Goal: Contribute content: Contribute content

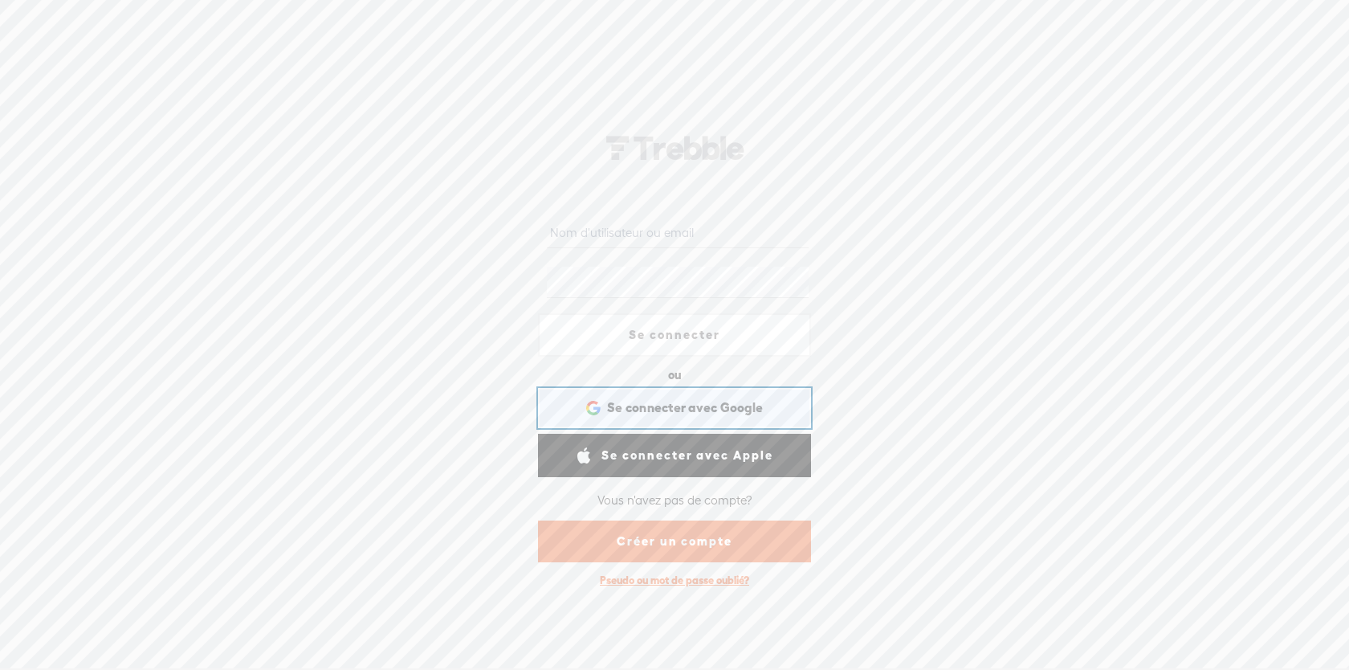
click at [602, 403] on div "Se connecter avec Google Se connecter avec Google. S'ouvre dans un nouvel onglet" at bounding box center [674, 407] width 251 height 37
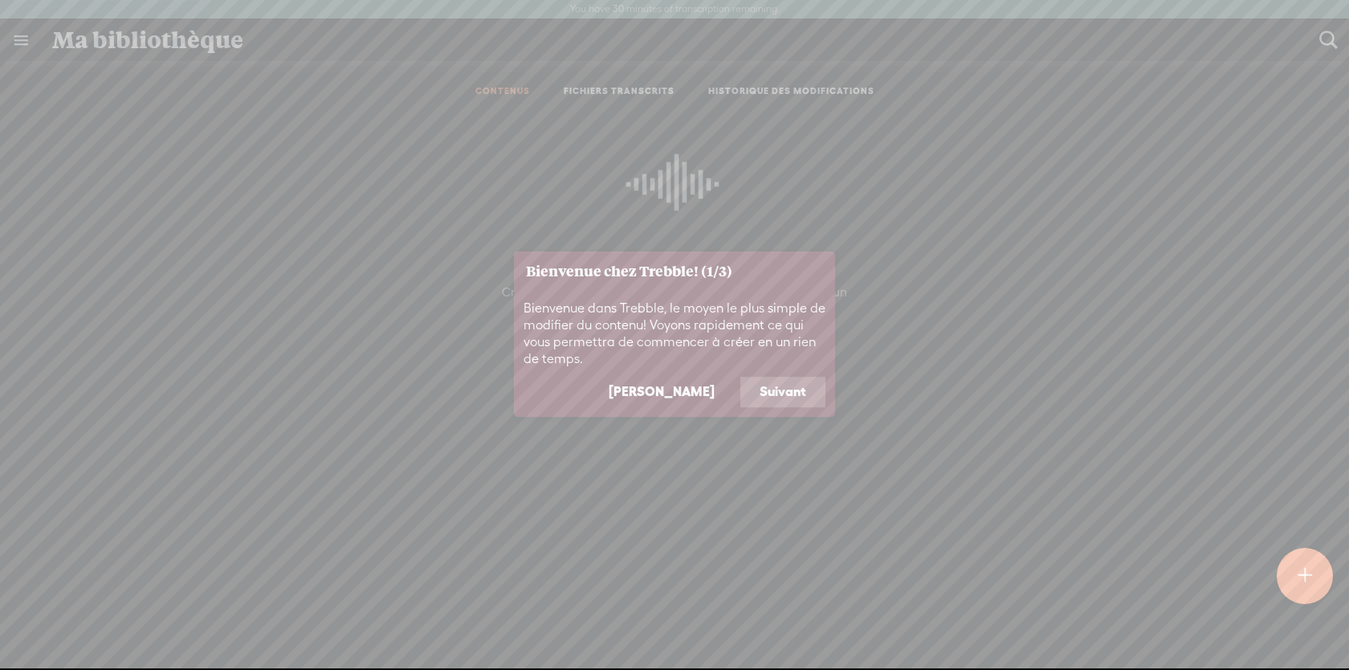
click at [767, 395] on button "Suivant" at bounding box center [782, 392] width 85 height 31
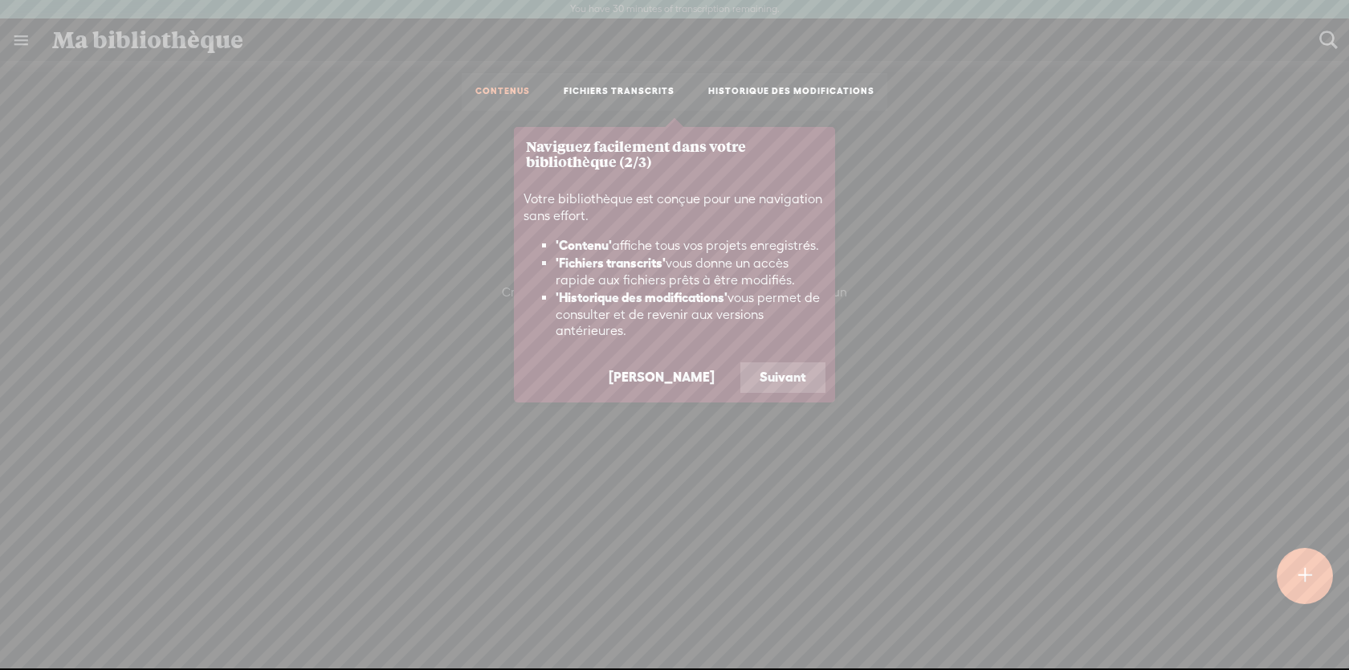
click at [711, 376] on button "[PERSON_NAME]" at bounding box center [661, 377] width 145 height 31
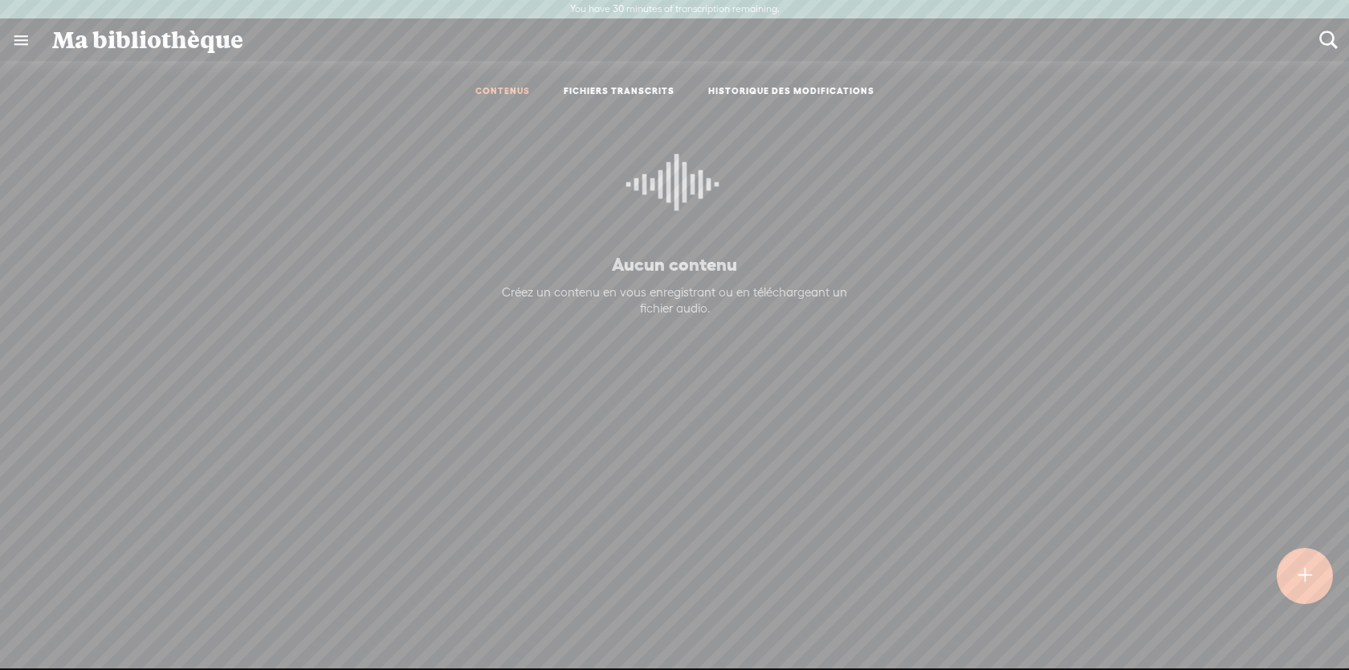
click at [1290, 566] on div at bounding box center [1305, 576] width 56 height 56
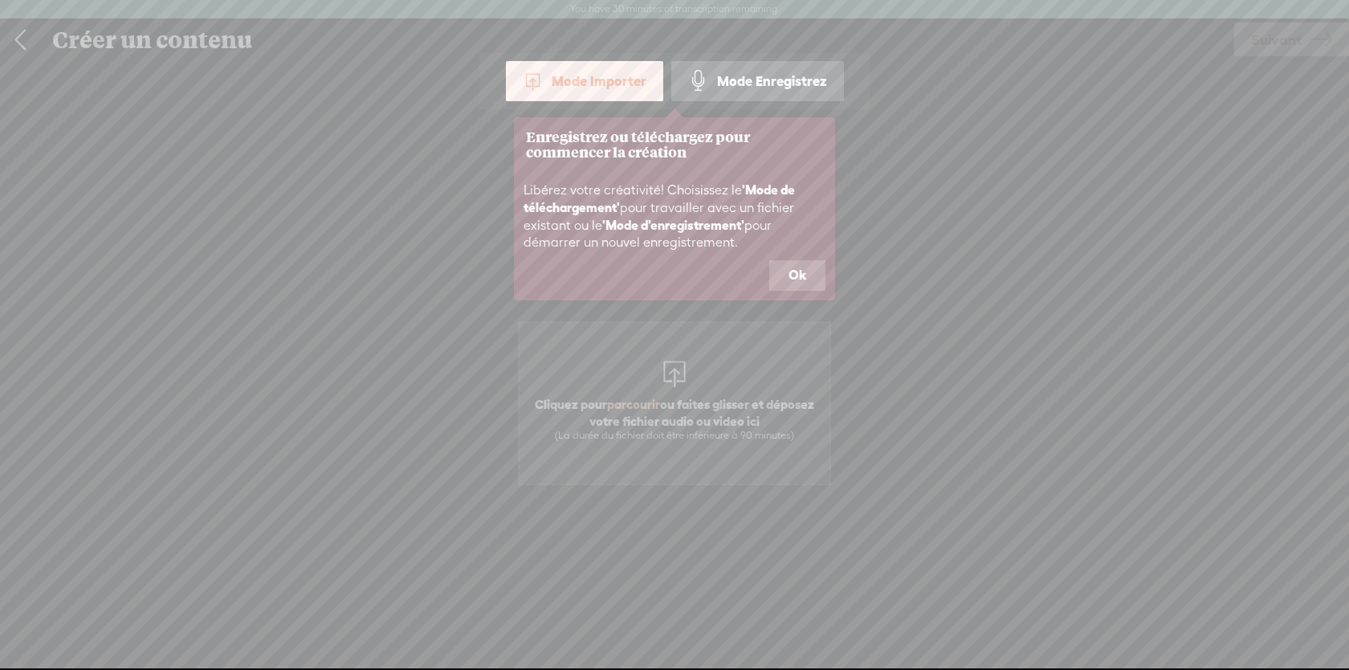
click at [692, 389] on icon at bounding box center [674, 335] width 1349 height 670
click at [810, 265] on button "Ok" at bounding box center [797, 275] width 56 height 31
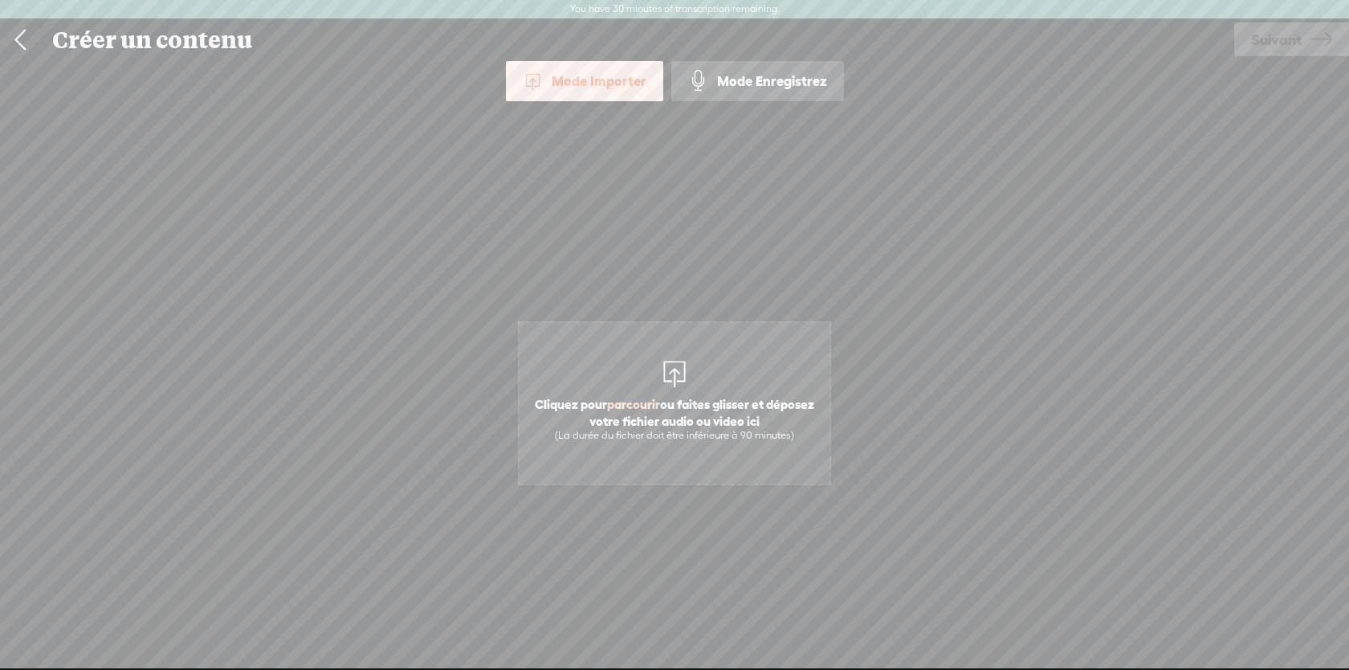
click at [738, 430] on div "(La durée du fichier doit être inférieure à 90 minutes)" at bounding box center [675, 435] width 294 height 13
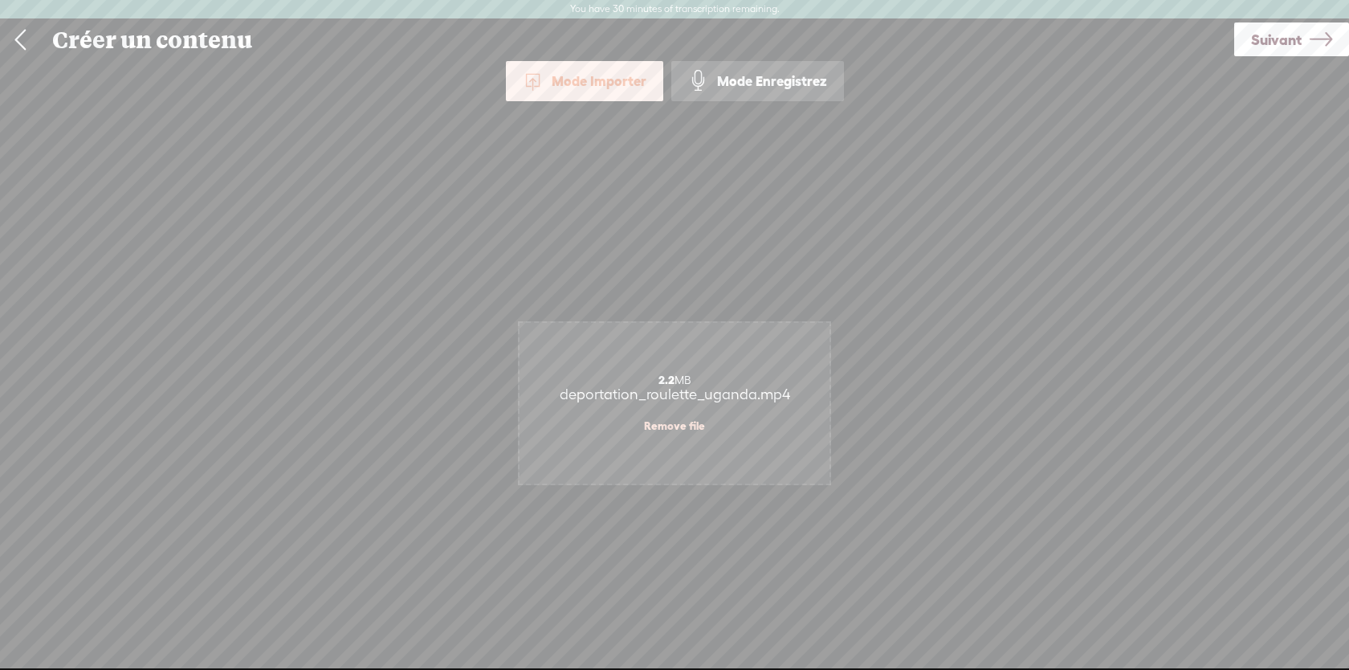
click at [1294, 35] on span "Suivant" at bounding box center [1276, 39] width 51 height 41
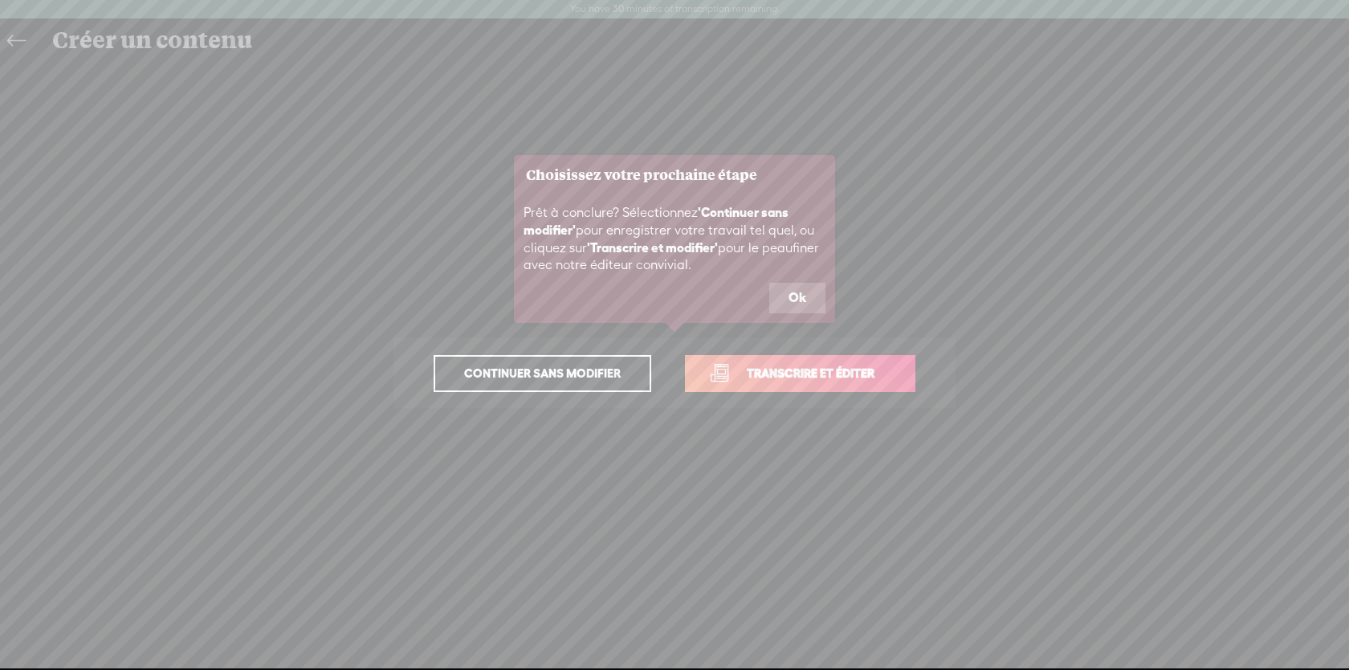
click at [801, 300] on button "Ok" at bounding box center [797, 298] width 56 height 31
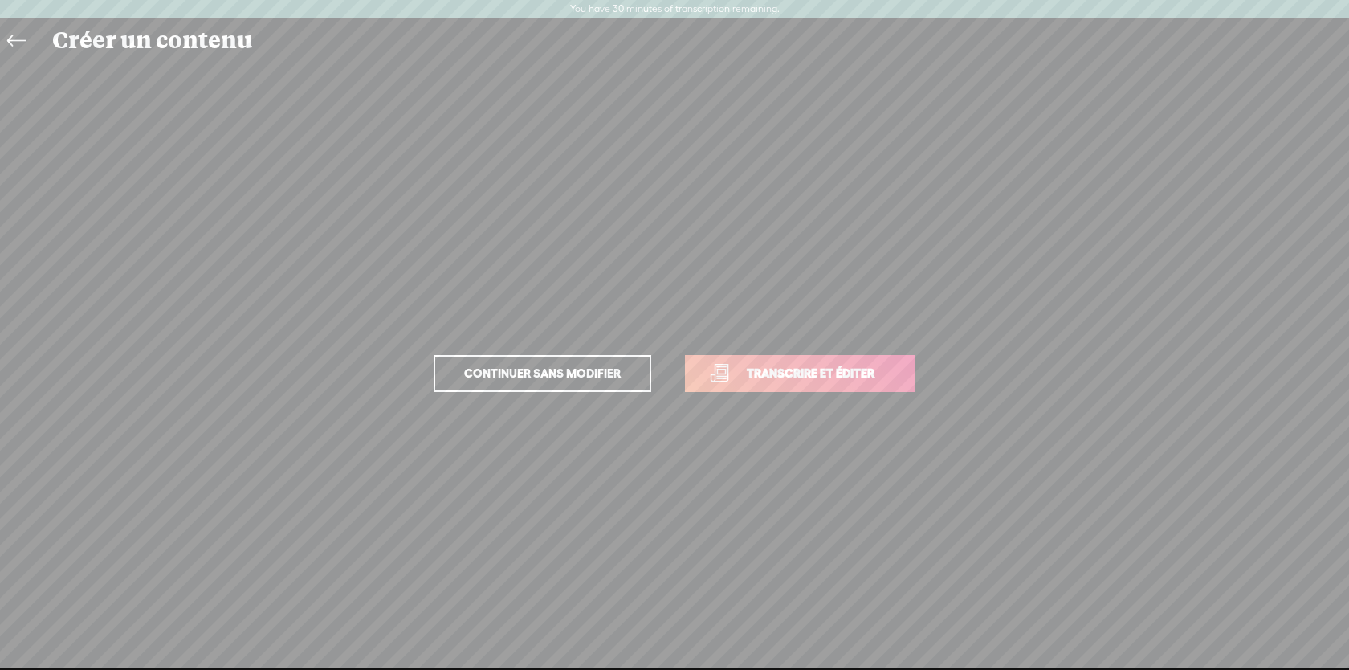
click at [776, 369] on span "Transcrire et éditer" at bounding box center [810, 373] width 161 height 18
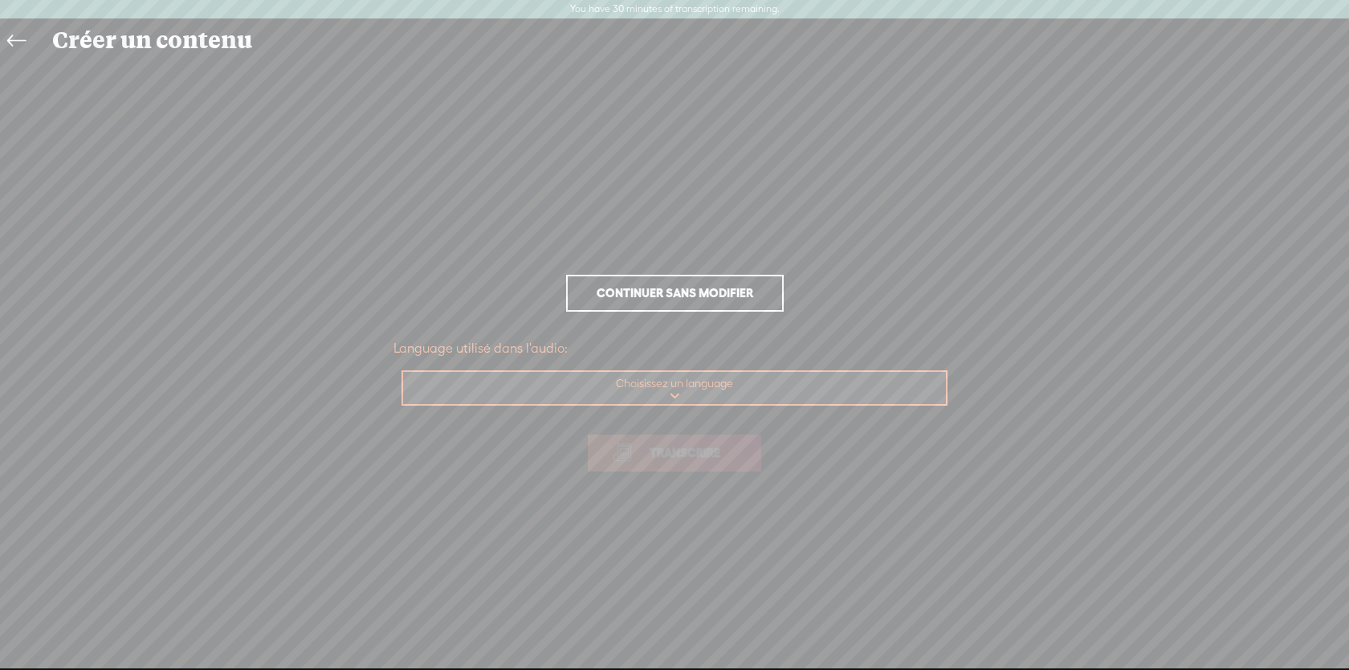
click at [744, 395] on select "Choisissez un language Afrikaans Albanian Amharic Arabic, Gulf Arabic, Modern S…" at bounding box center [675, 388] width 544 height 33
select select "en-US"
click at [403, 372] on select "Choisissez un language Afrikaans Albanian Amharic Arabic, Gulf Arabic, Modern S…" at bounding box center [675, 388] width 544 height 33
click at [634, 450] on span "Transcrire" at bounding box center [685, 452] width 104 height 18
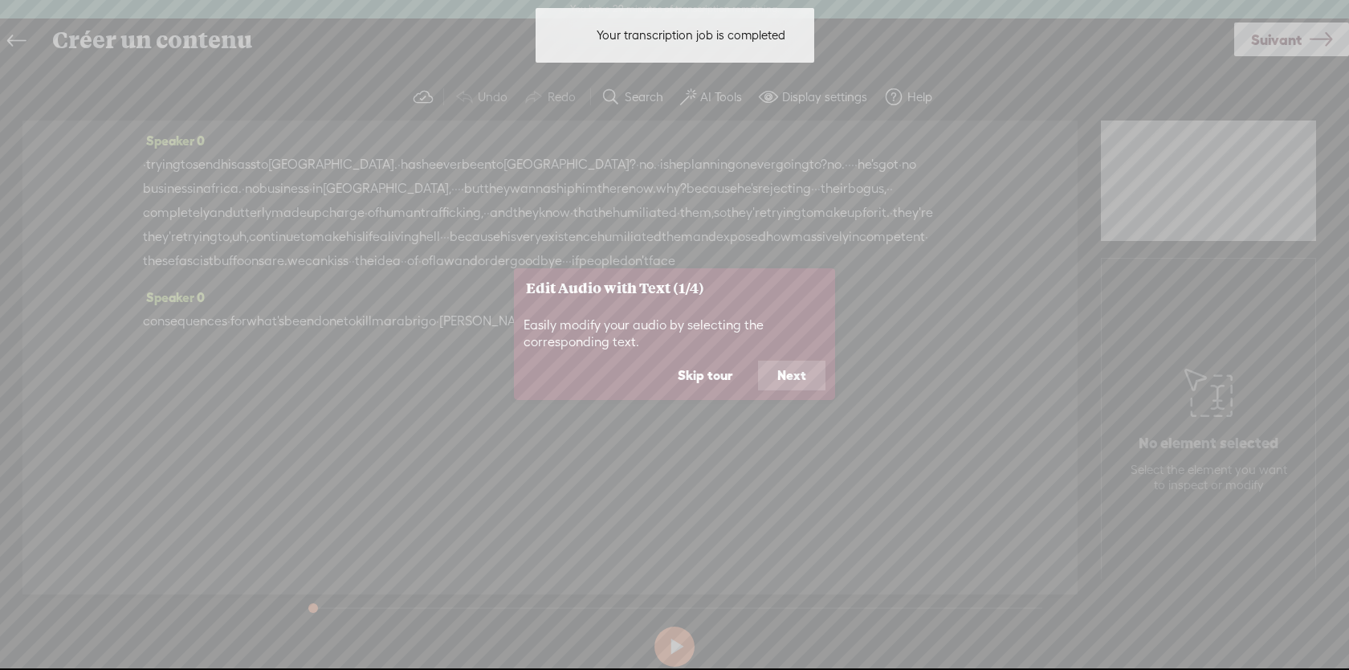
click at [719, 366] on button "Skip tour" at bounding box center [704, 376] width 93 height 31
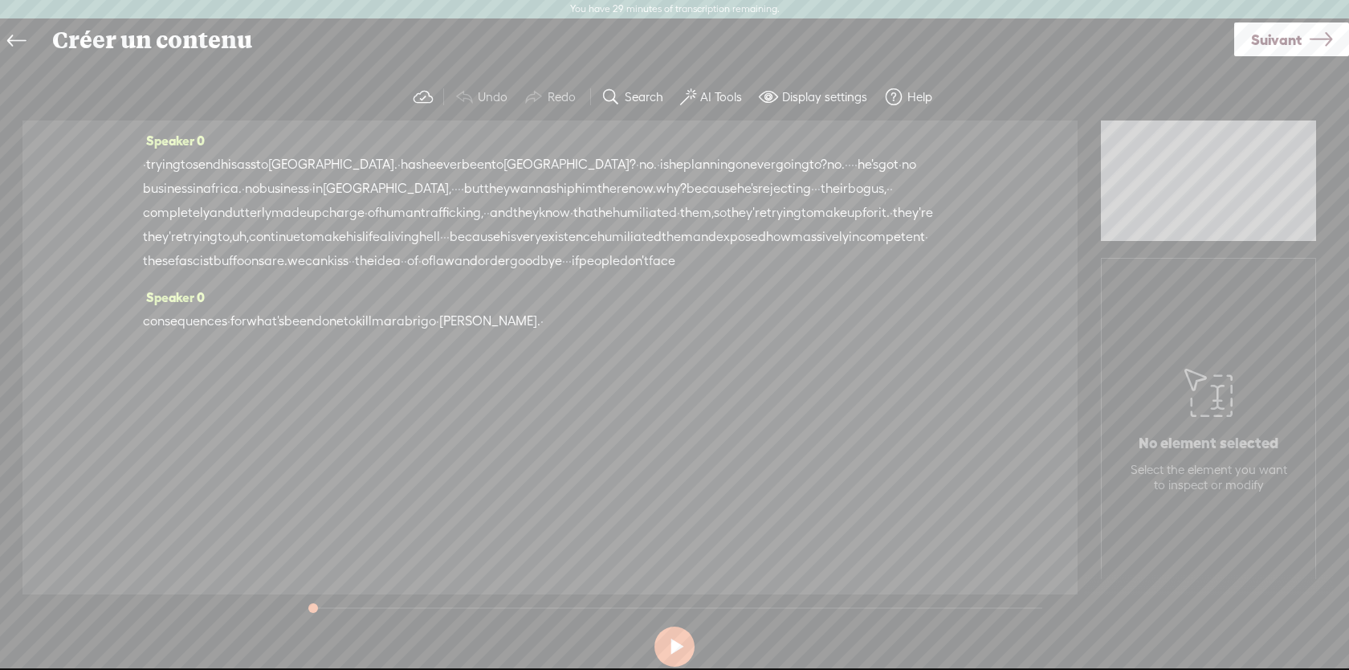
click at [395, 183] on span "[GEOGRAPHIC_DATA]," at bounding box center [387, 189] width 128 height 24
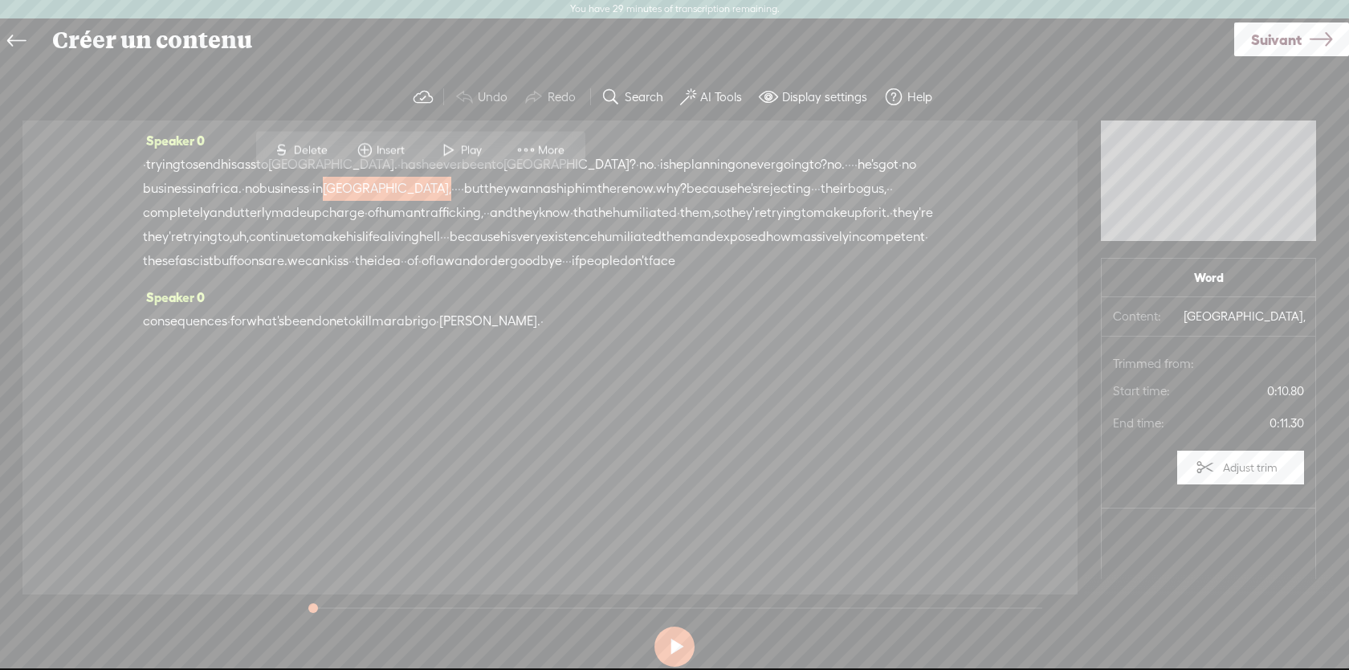
drag, startPoint x: 150, startPoint y: 169, endPoint x: 362, endPoint y: 256, distance: 229.3
click at [362, 256] on div "· trying to send his ass to [GEOGRAPHIC_DATA]. · has he ever been to [GEOGRAPHI…" at bounding box center [550, 213] width 814 height 120
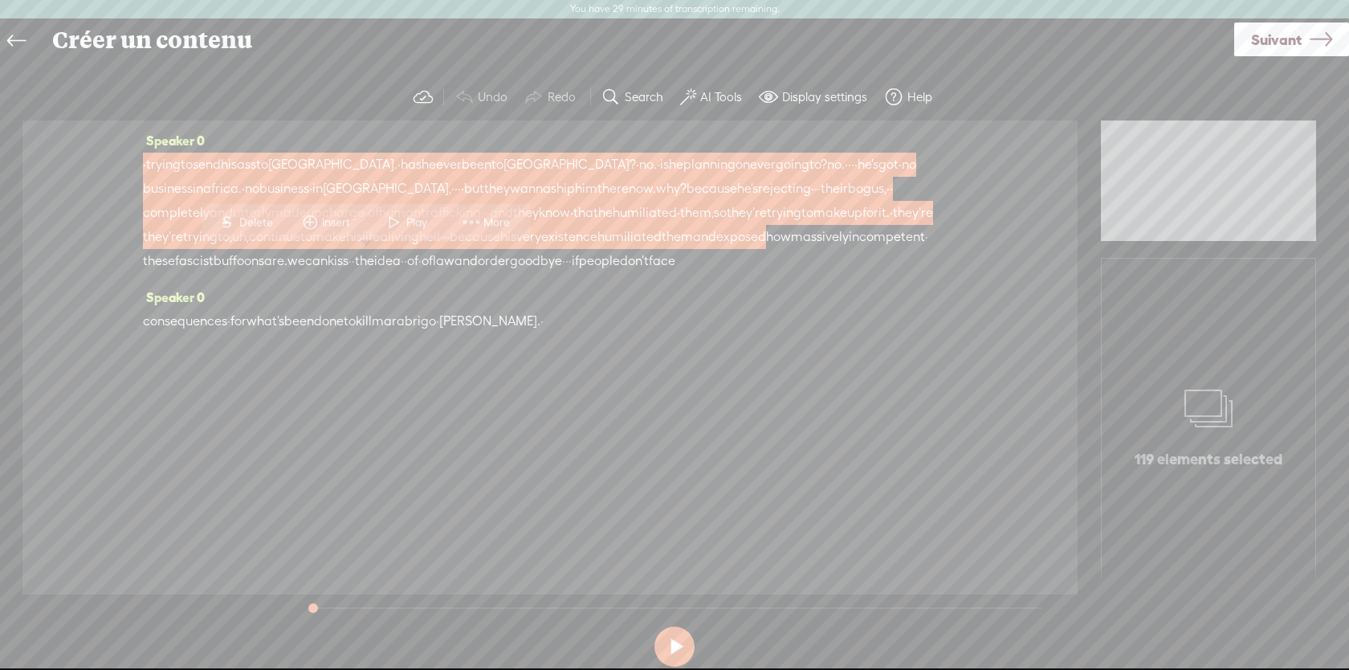
click at [309, 183] on span "business" at bounding box center [284, 189] width 50 height 24
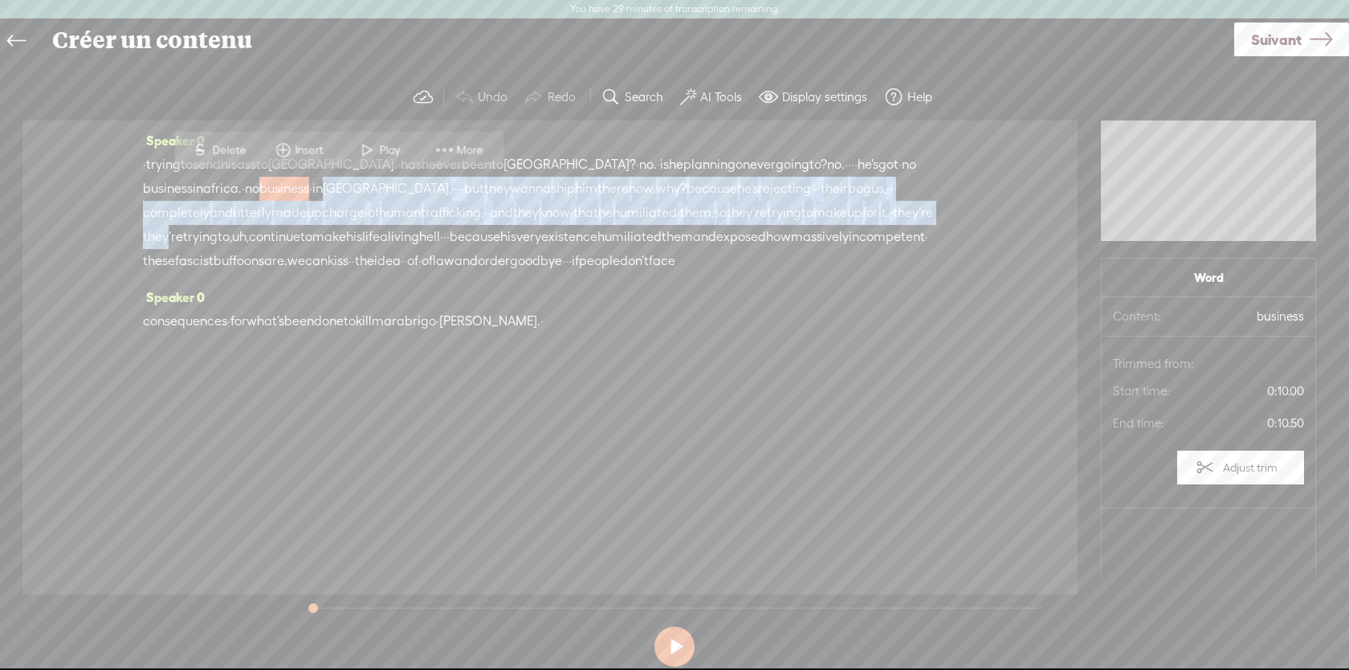
drag, startPoint x: 383, startPoint y: 198, endPoint x: 424, endPoint y: 235, distance: 55.1
click at [424, 234] on div "· trying to send his ass to [GEOGRAPHIC_DATA]. · has he ever been to [GEOGRAPHI…" at bounding box center [550, 213] width 814 height 120
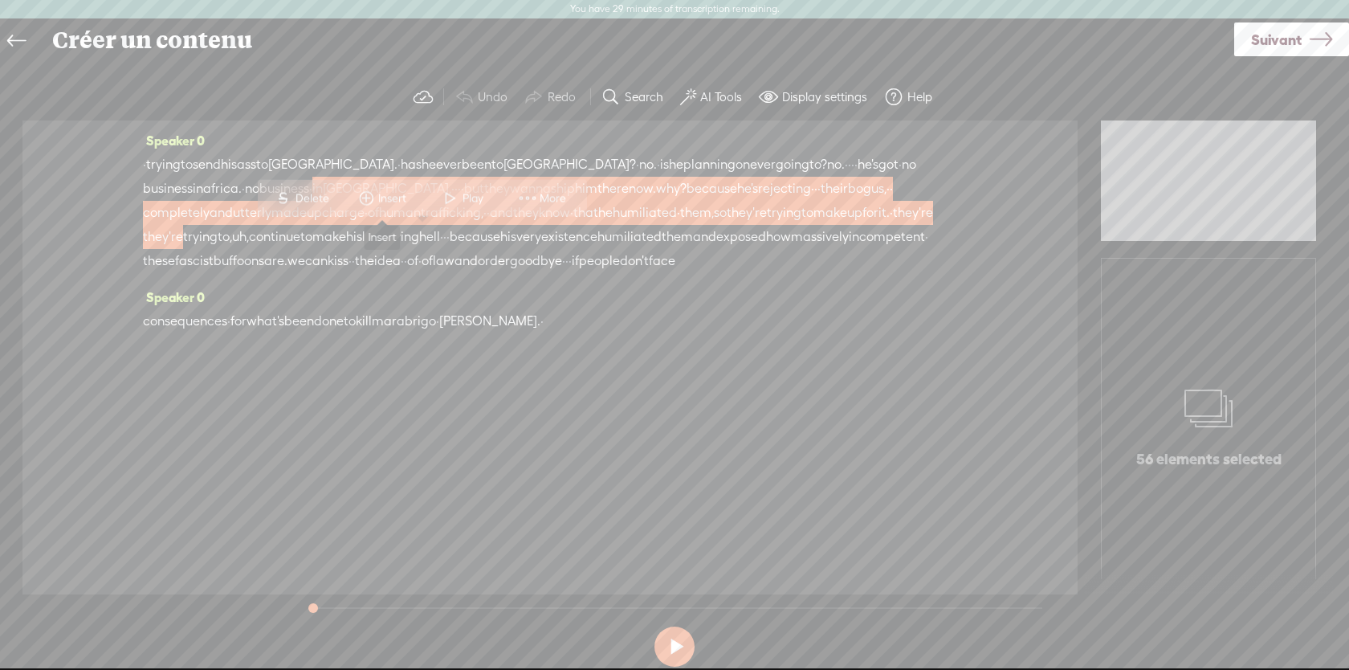
click at [361, 191] on span at bounding box center [366, 198] width 24 height 29
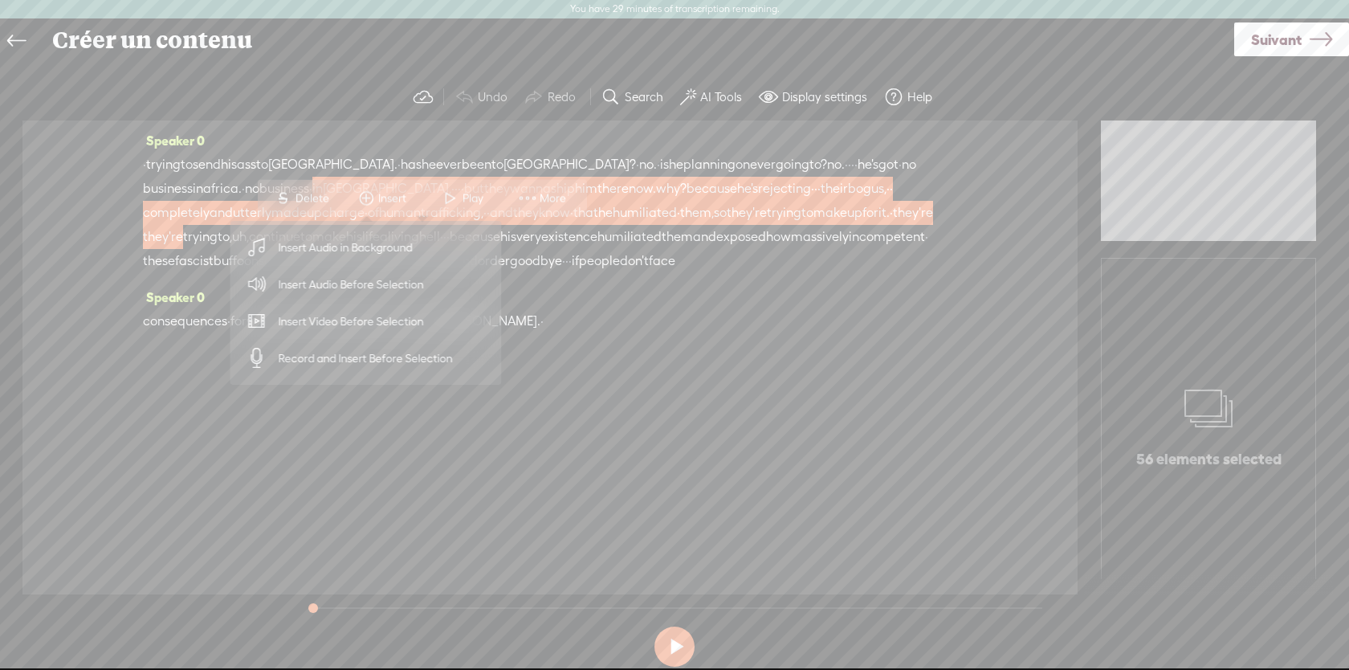
click at [475, 158] on span "been" at bounding box center [477, 165] width 30 height 24
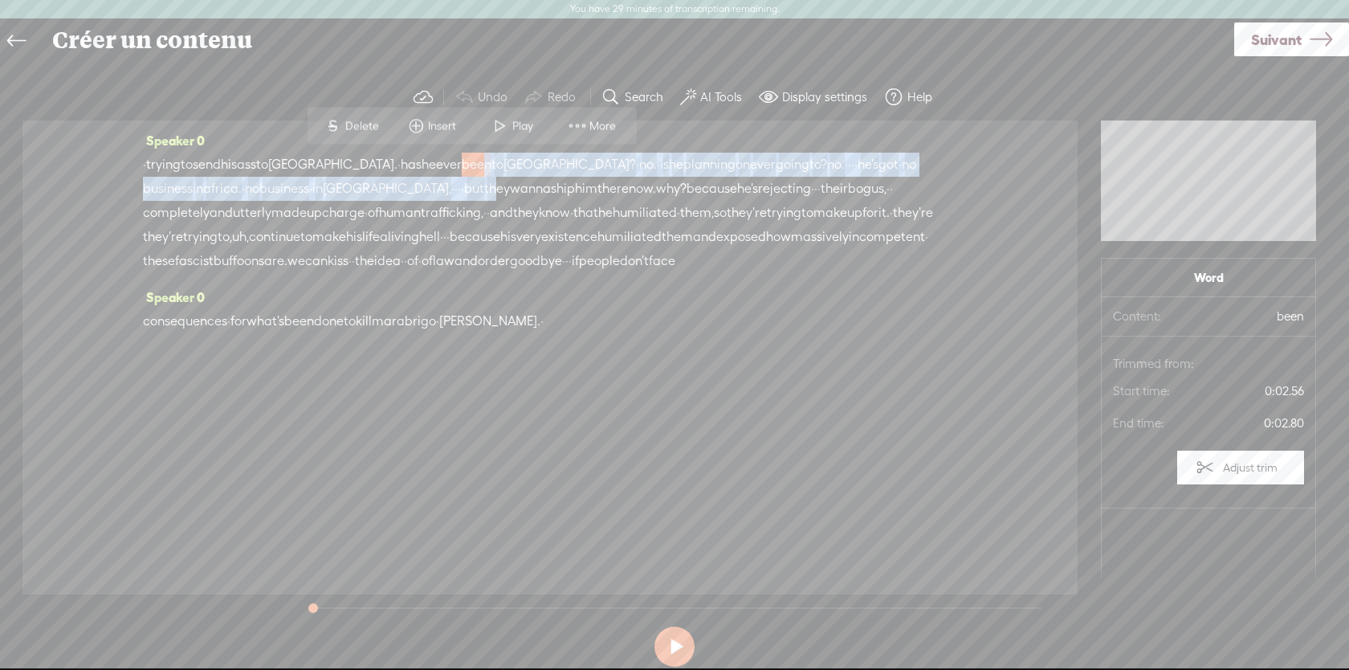
drag, startPoint x: 475, startPoint y: 158, endPoint x: 529, endPoint y: 182, distance: 58.9
click at [526, 181] on div "· trying to send his ass to [GEOGRAPHIC_DATA]. · has he ever been to [GEOGRAPHI…" at bounding box center [550, 213] width 814 height 120
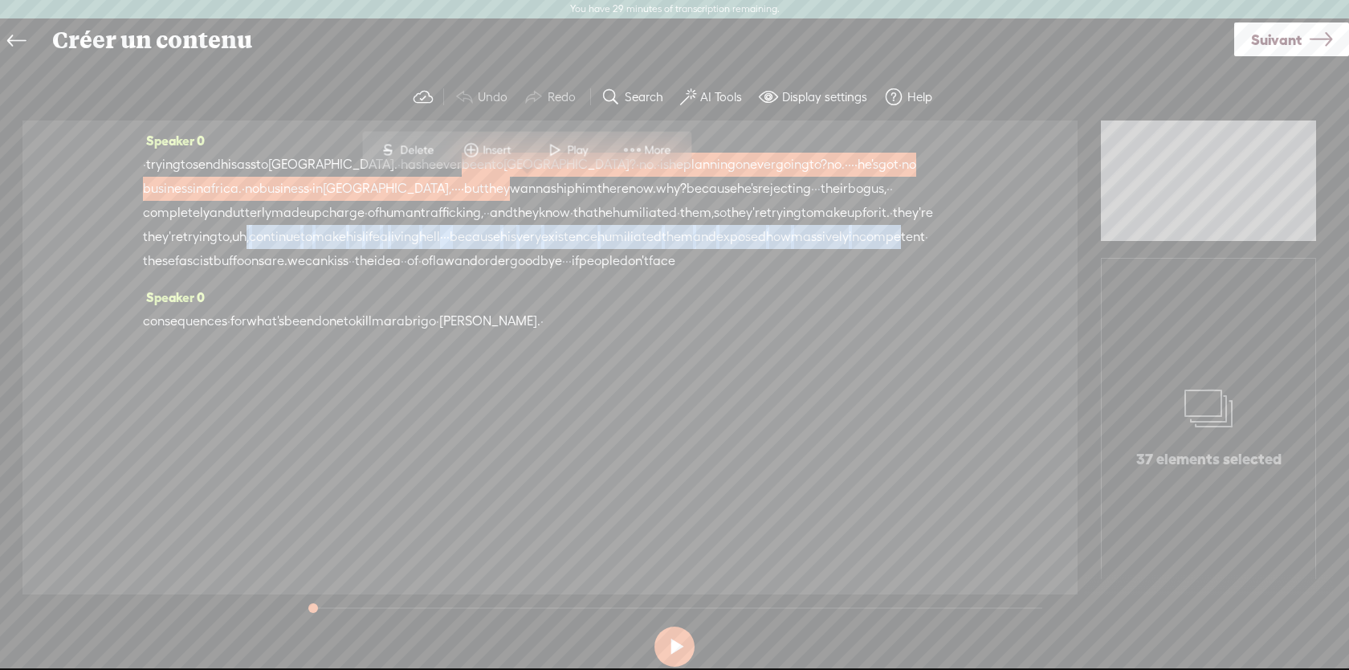
drag, startPoint x: 512, startPoint y: 229, endPoint x: 540, endPoint y: 277, distance: 55.8
click at [540, 273] on div "· trying to send his ass to [GEOGRAPHIC_DATA]. · has he ever been to [GEOGRAPHI…" at bounding box center [550, 213] width 814 height 120
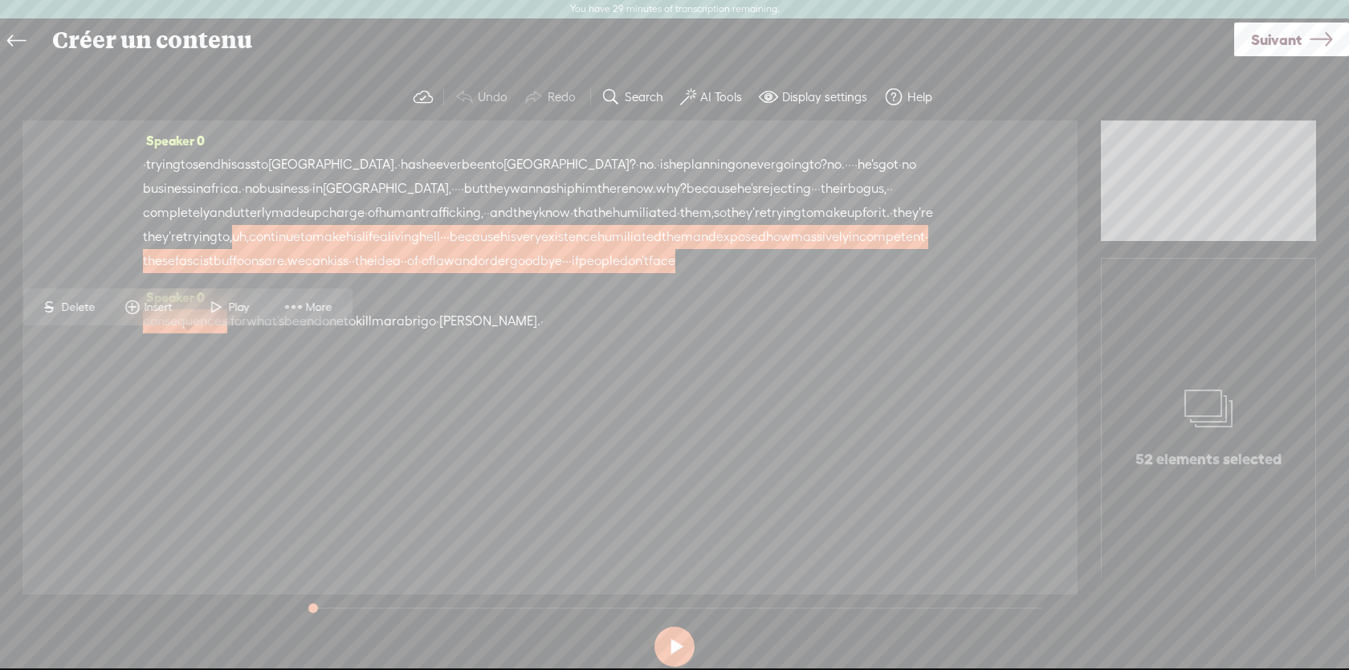
click at [421, 192] on span "[GEOGRAPHIC_DATA]," at bounding box center [387, 189] width 128 height 24
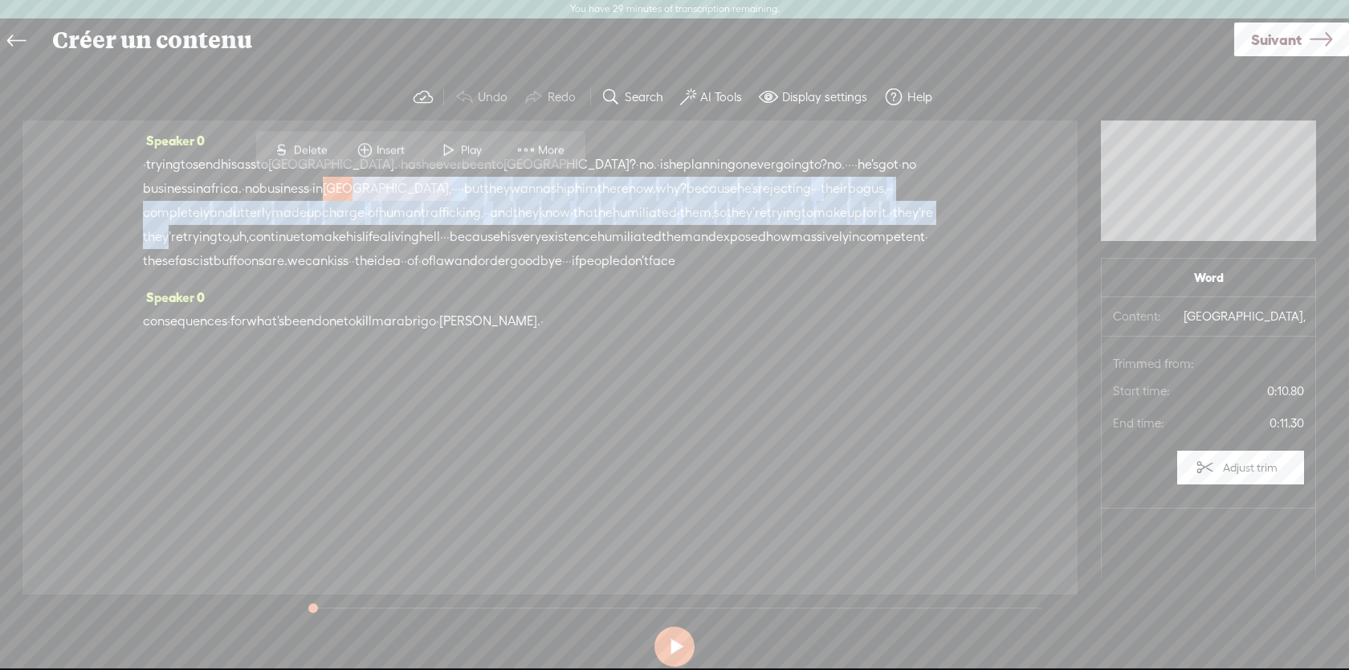
drag, startPoint x: 421, startPoint y: 192, endPoint x: 421, endPoint y: 247, distance: 55.4
click at [421, 247] on div "· trying to send his ass to [GEOGRAPHIC_DATA]. · has he ever been to [GEOGRAPHI…" at bounding box center [550, 213] width 814 height 120
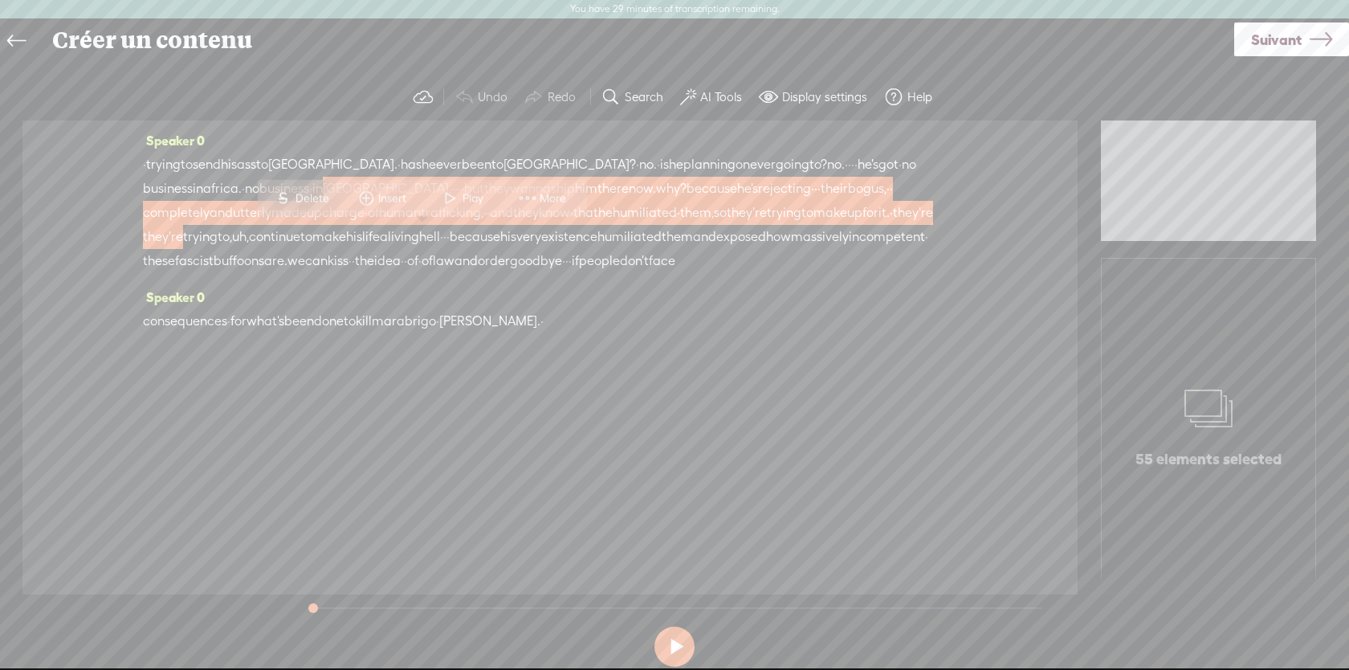
click at [392, 203] on span "Insert" at bounding box center [394, 198] width 32 height 16
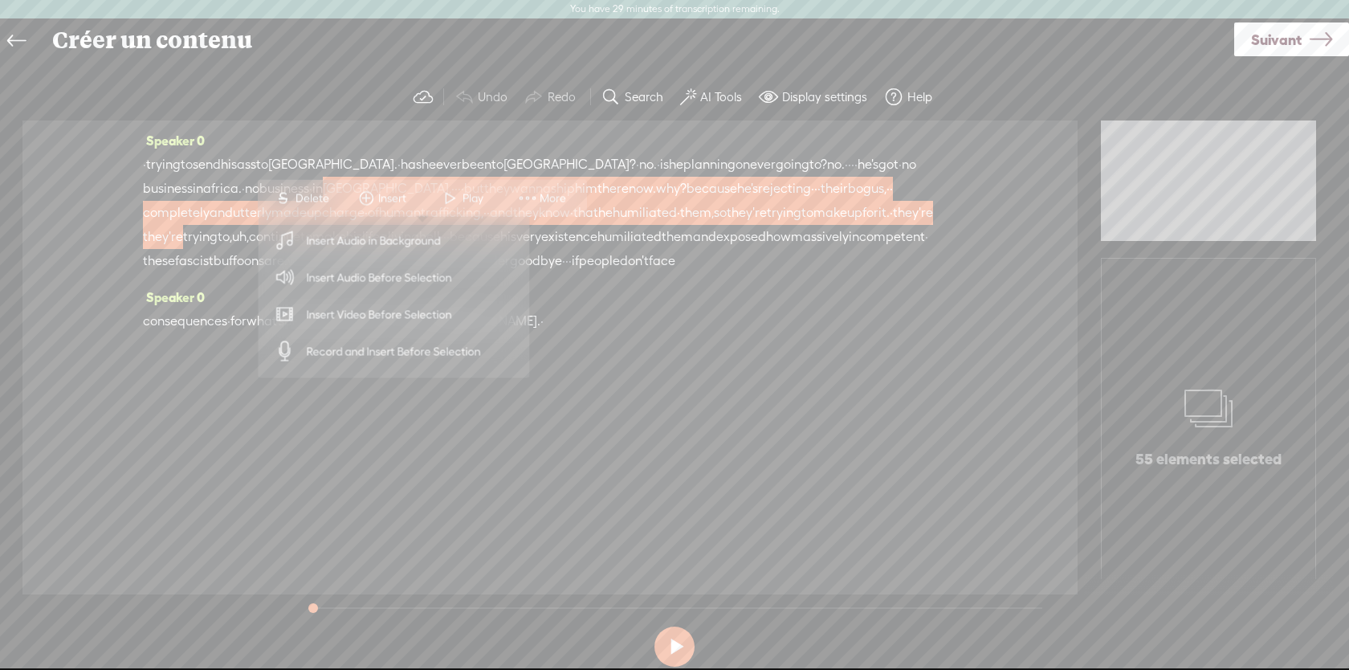
click at [390, 234] on span "Insert Audio in Background" at bounding box center [374, 240] width 198 height 36
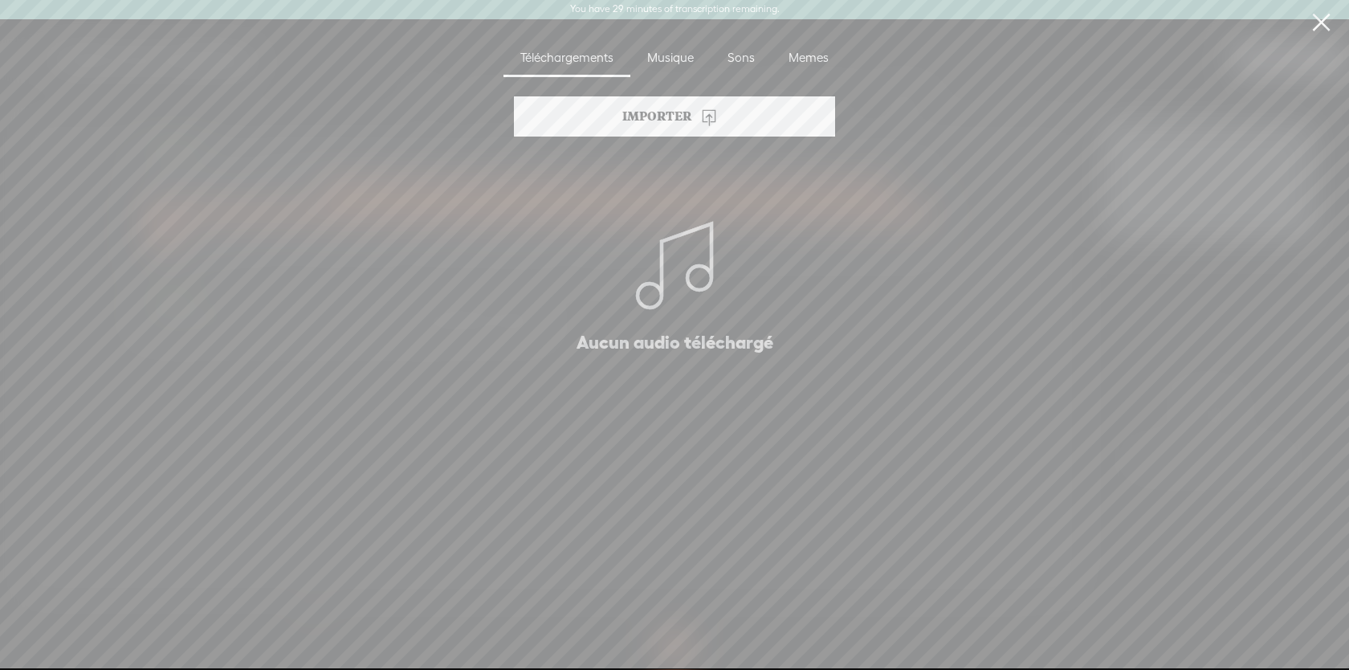
click at [752, 75] on div "Sons" at bounding box center [741, 58] width 61 height 37
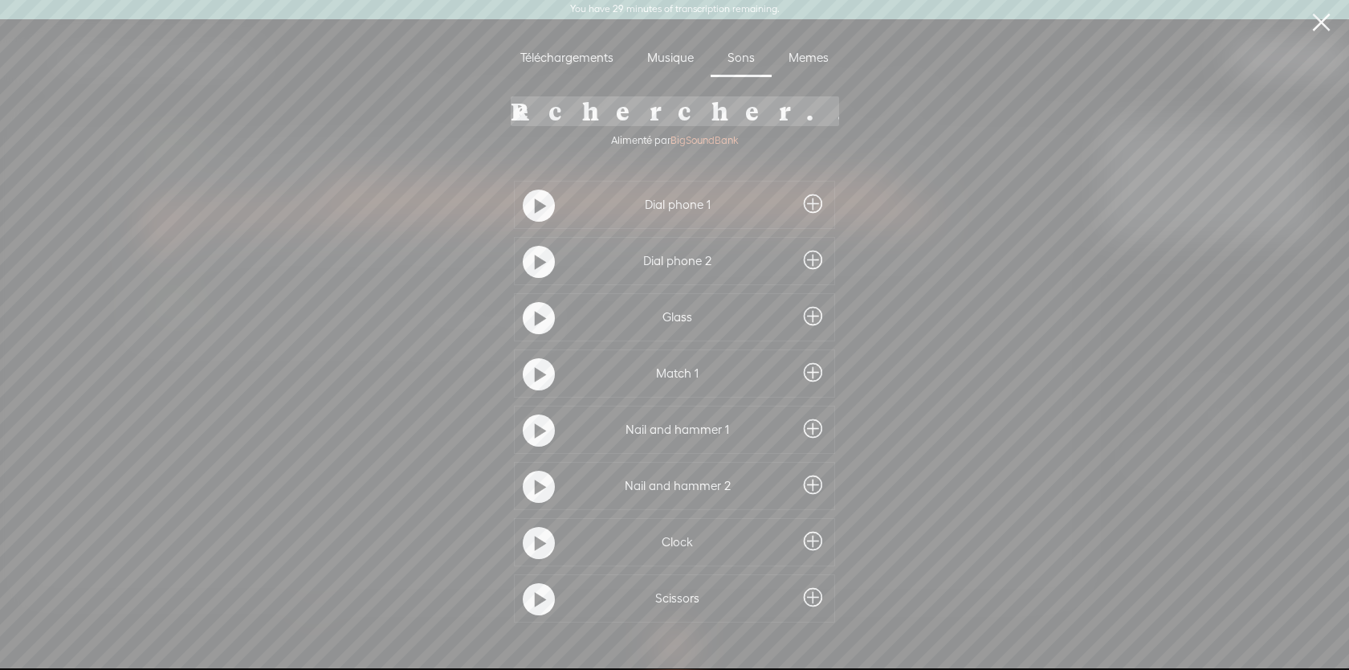
click at [827, 191] on div "Dial phone 1" at bounding box center [674, 205] width 321 height 48
click at [683, 73] on div "Musique" at bounding box center [670, 58] width 80 height 37
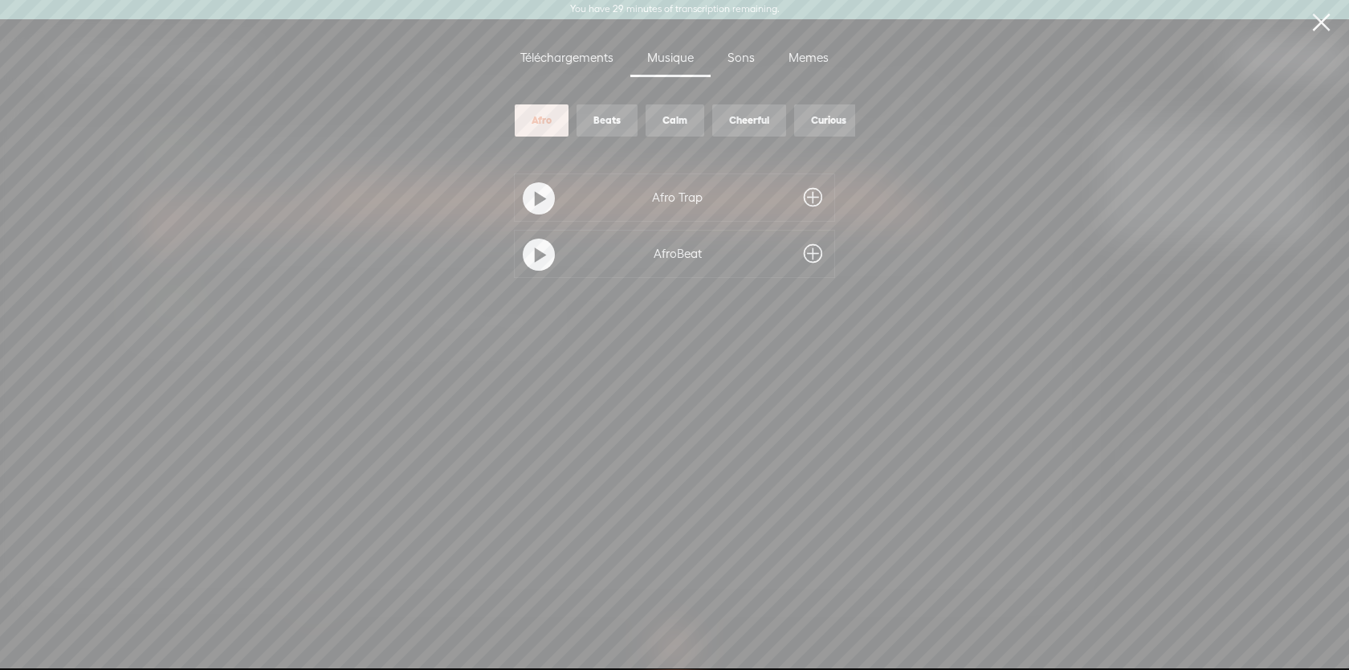
click at [812, 198] on span at bounding box center [813, 198] width 18 height 26
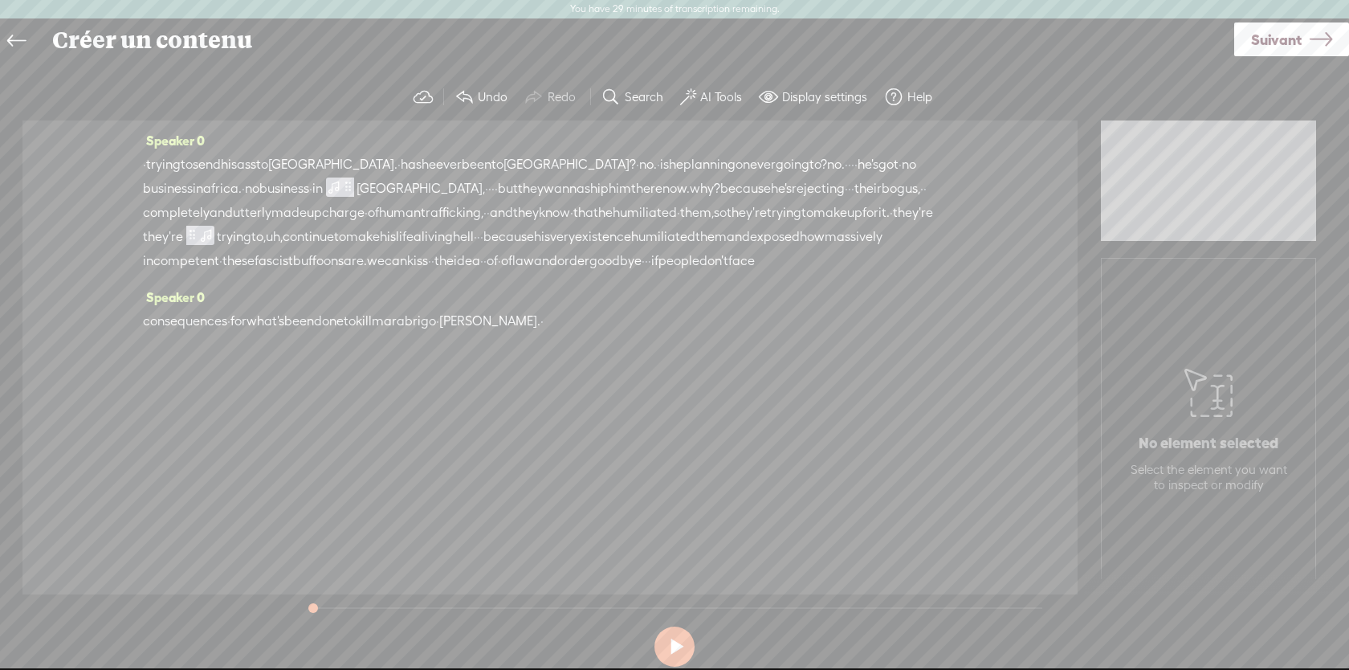
drag, startPoint x: 544, startPoint y: 192, endPoint x: 597, endPoint y: 230, distance: 64.4
click at [597, 232] on div "· trying to send his ass to [GEOGRAPHIC_DATA]. · has he ever been to [GEOGRAPHI…" at bounding box center [550, 213] width 814 height 120
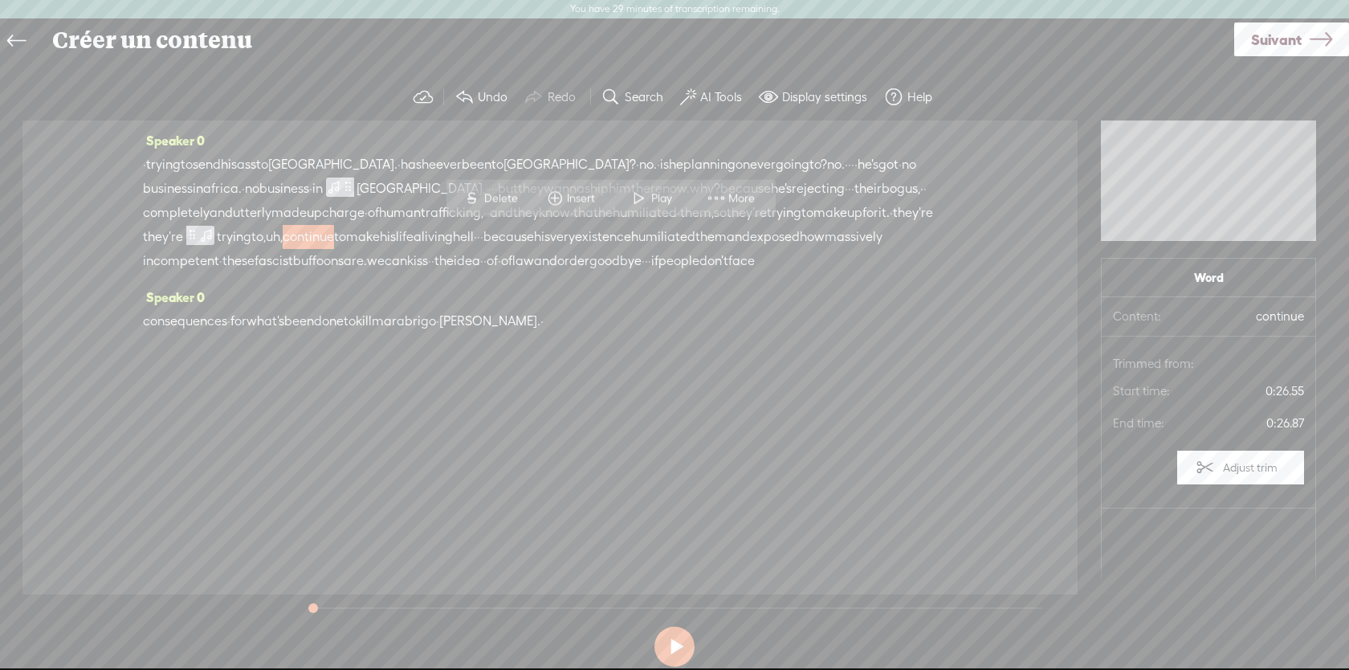
click at [326, 161] on span "[GEOGRAPHIC_DATA]." at bounding box center [332, 165] width 129 height 24
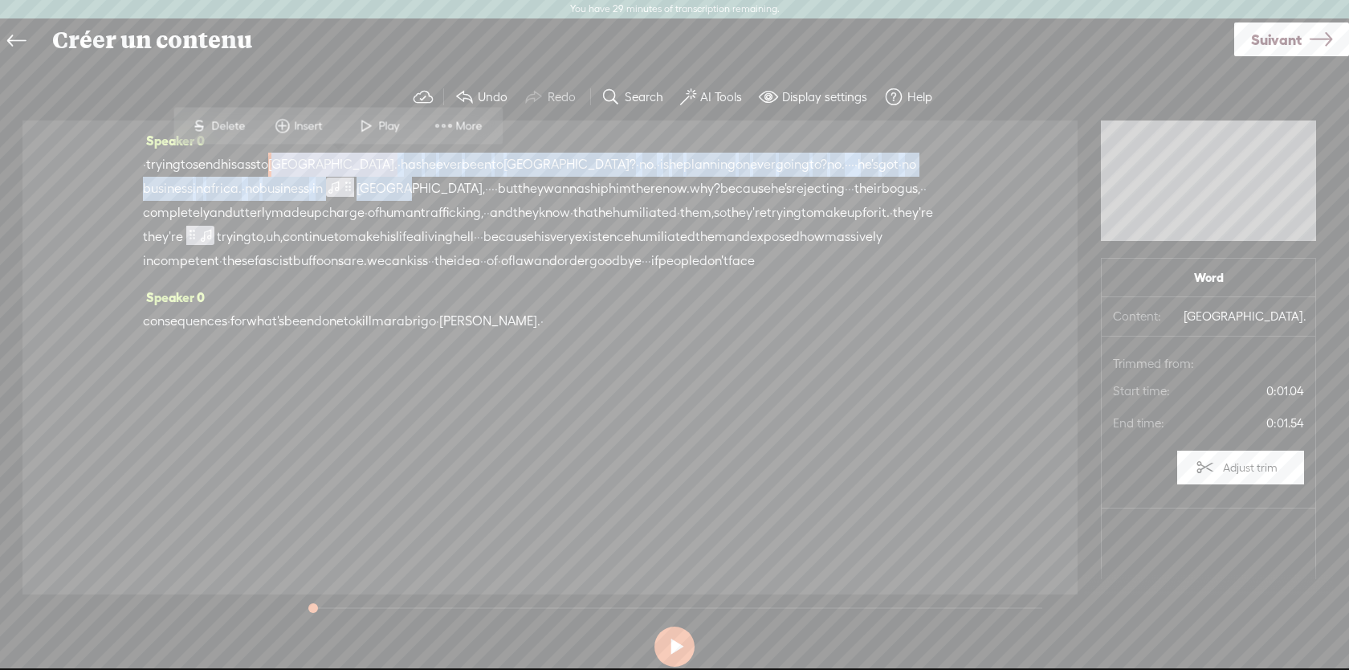
drag, startPoint x: 326, startPoint y: 161, endPoint x: 465, endPoint y: 184, distance: 140.9
click at [465, 184] on div "· trying to send his ass to [GEOGRAPHIC_DATA]. · has he ever been to [GEOGRAPHI…" at bounding box center [550, 213] width 814 height 120
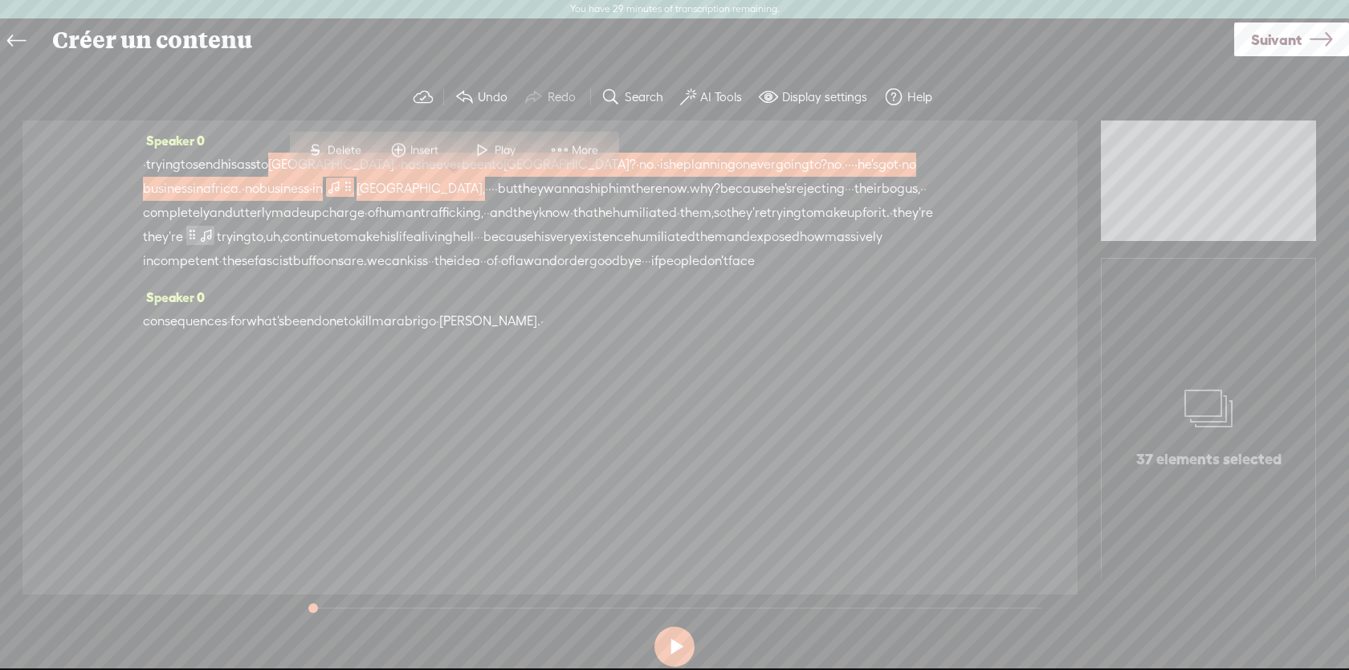
click at [445, 142] on span "Insert" at bounding box center [414, 150] width 80 height 29
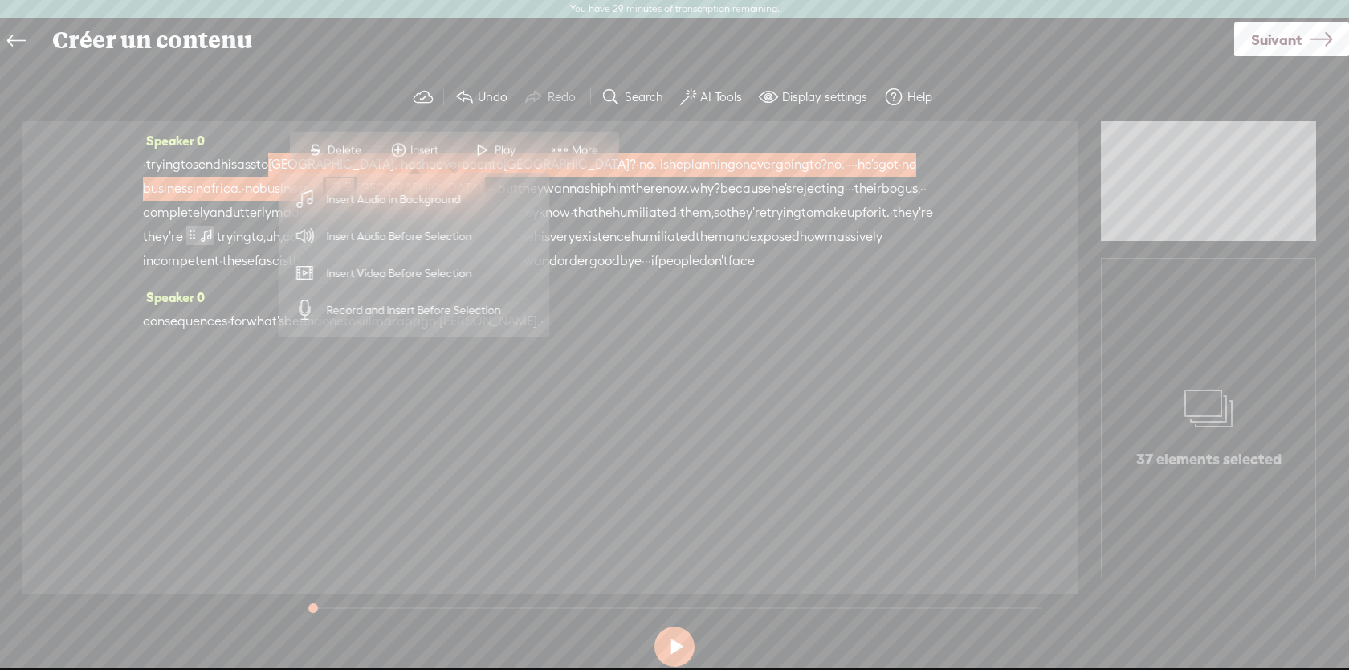
click at [439, 195] on span "Insert Audio in Background" at bounding box center [394, 199] width 198 height 36
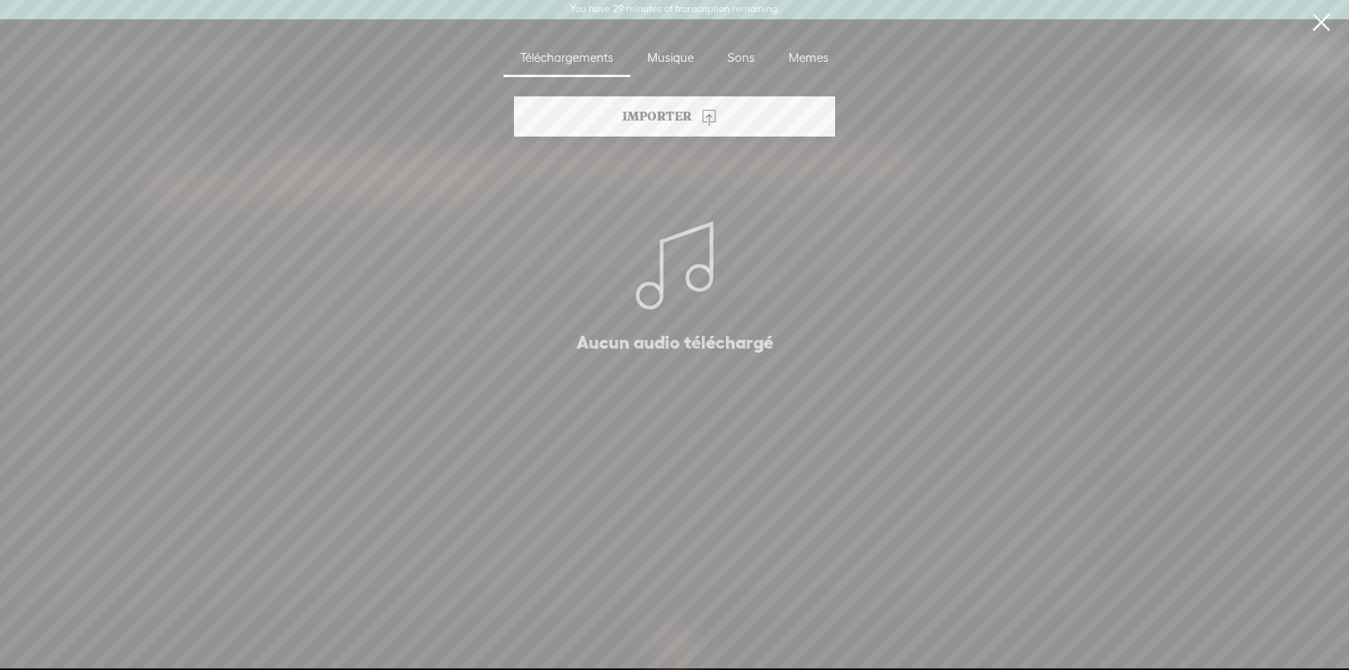
click at [679, 62] on div "Musique" at bounding box center [670, 58] width 80 height 37
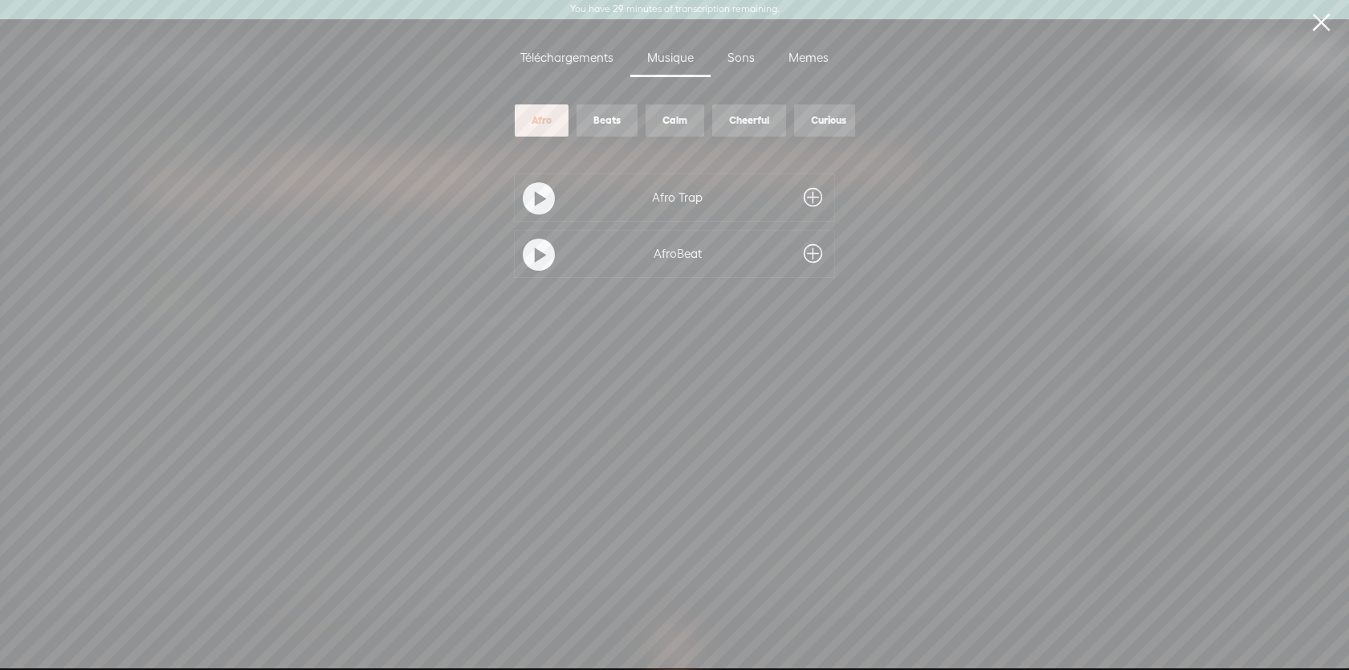
click at [804, 206] on span at bounding box center [813, 198] width 18 height 26
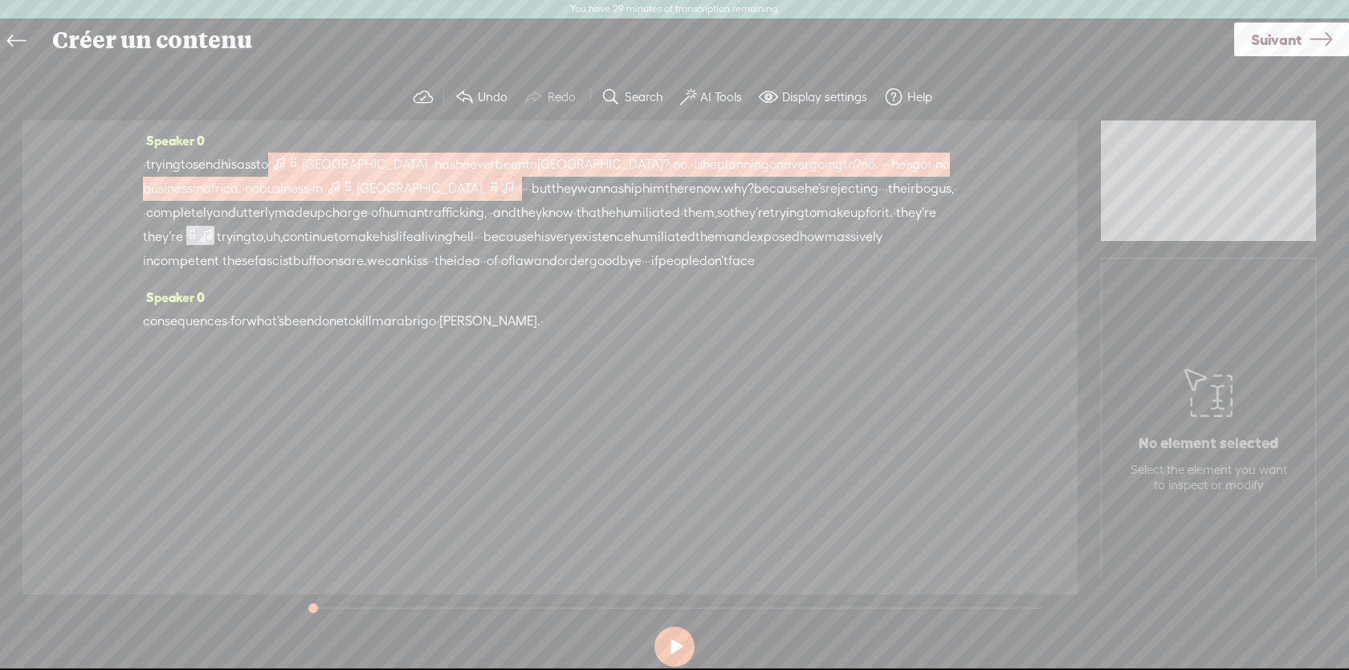
click at [287, 167] on span at bounding box center [279, 162] width 16 height 19
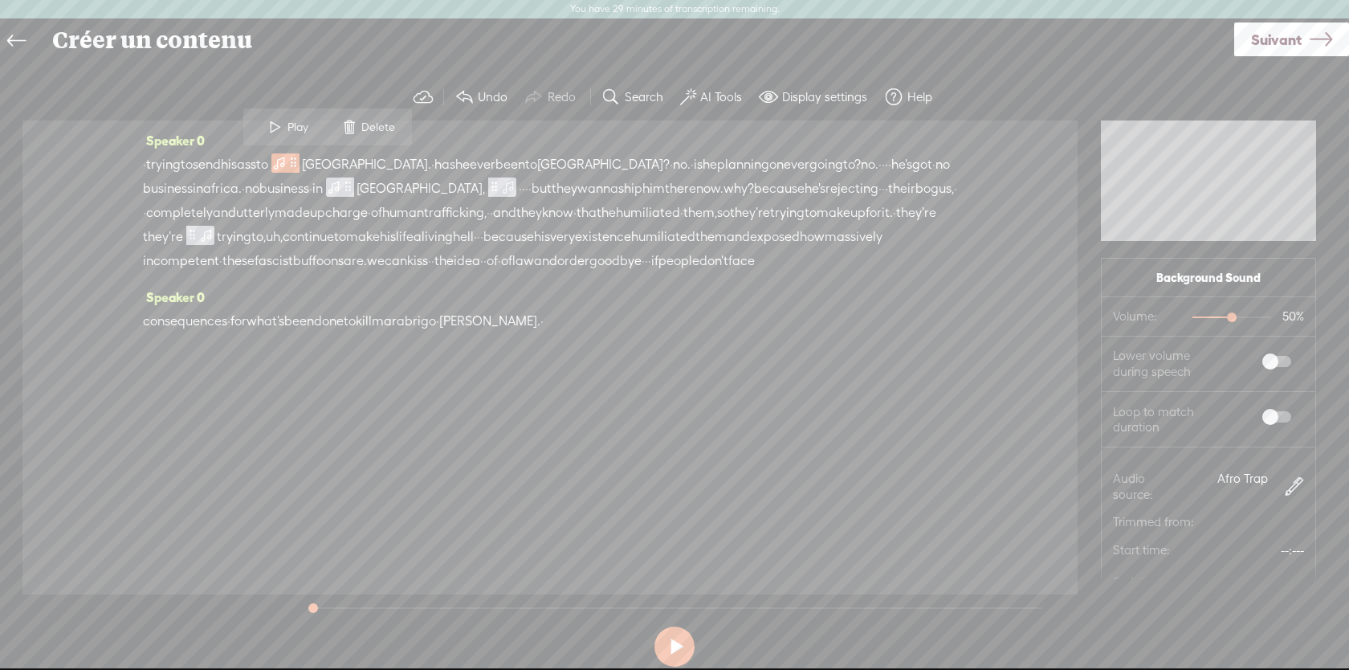
click at [347, 156] on span "[GEOGRAPHIC_DATA]." at bounding box center [366, 165] width 129 height 24
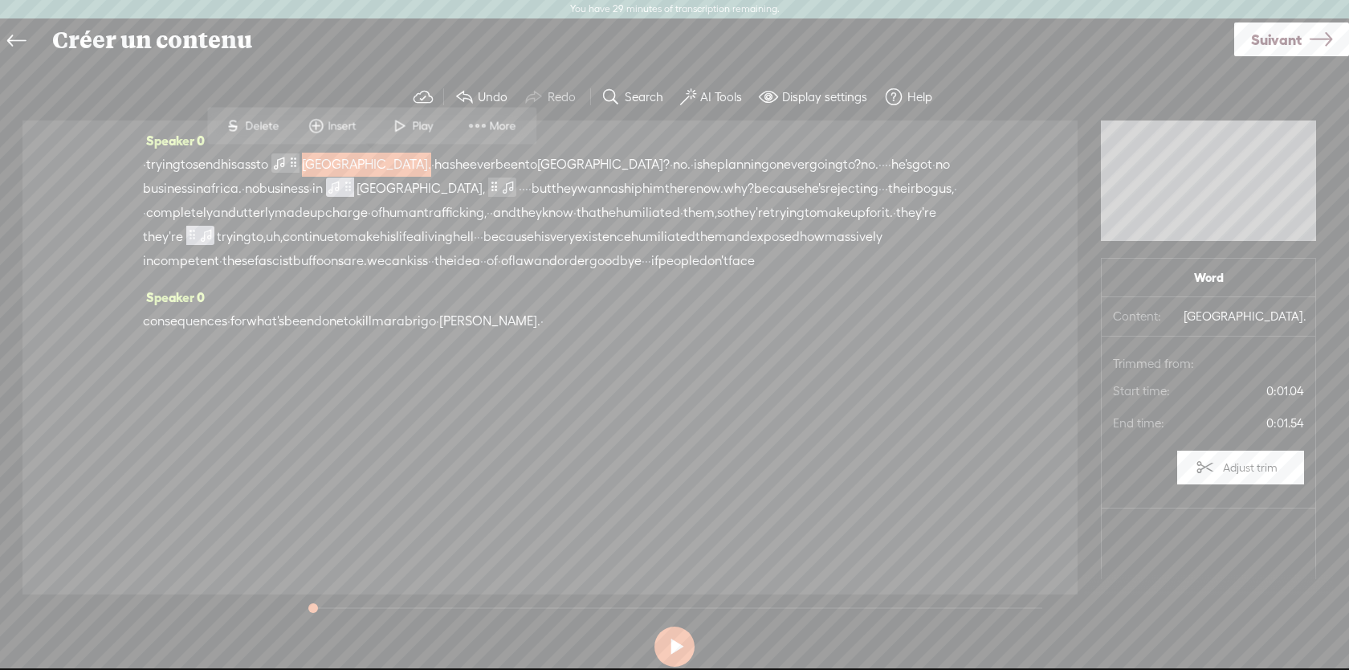
drag, startPoint x: 319, startPoint y: 211, endPoint x: 357, endPoint y: 252, distance: 56.2
click at [357, 252] on div "· trying to send his ass to [GEOGRAPHIC_DATA]. · has he ever been to [GEOGRAPHI…" at bounding box center [550, 213] width 814 height 120
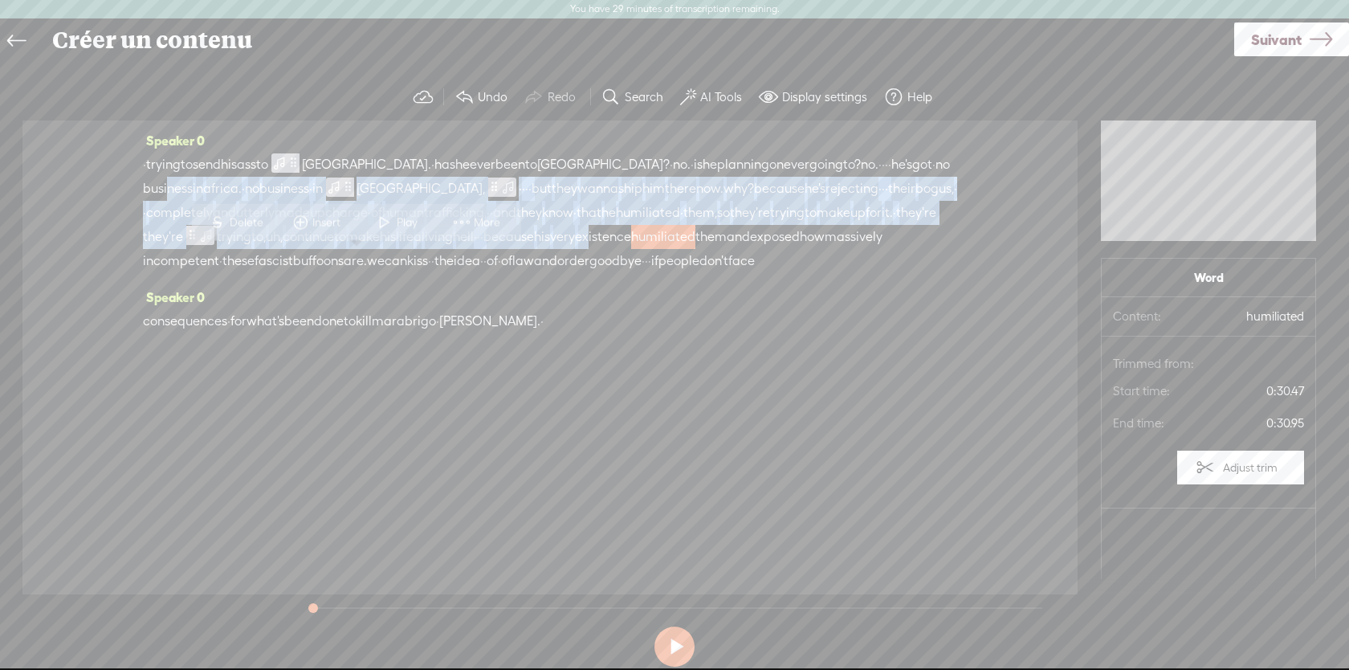
drag, startPoint x: 225, startPoint y: 185, endPoint x: 268, endPoint y: 252, distance: 80.2
click at [268, 252] on div "· trying to send his ass to [GEOGRAPHIC_DATA]. · has he ever been to [GEOGRAPHI…" at bounding box center [550, 213] width 814 height 120
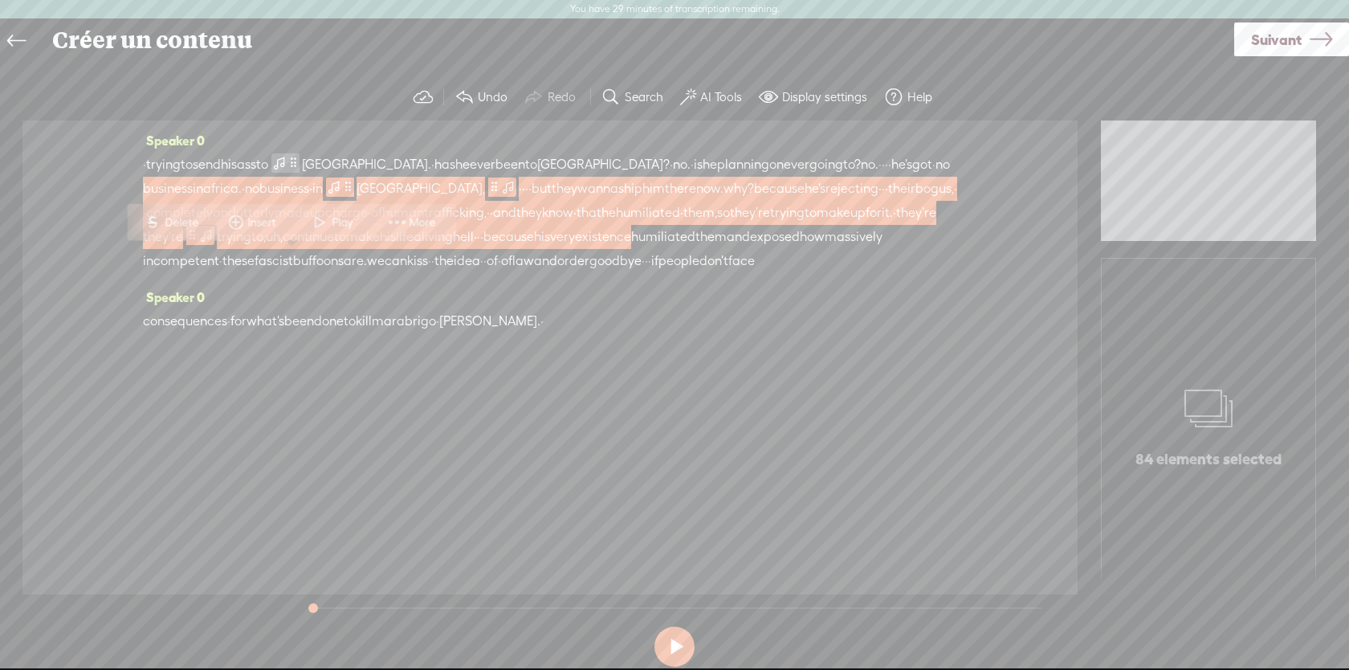
click at [591, 168] on span "[GEOGRAPHIC_DATA]?" at bounding box center [603, 165] width 132 height 24
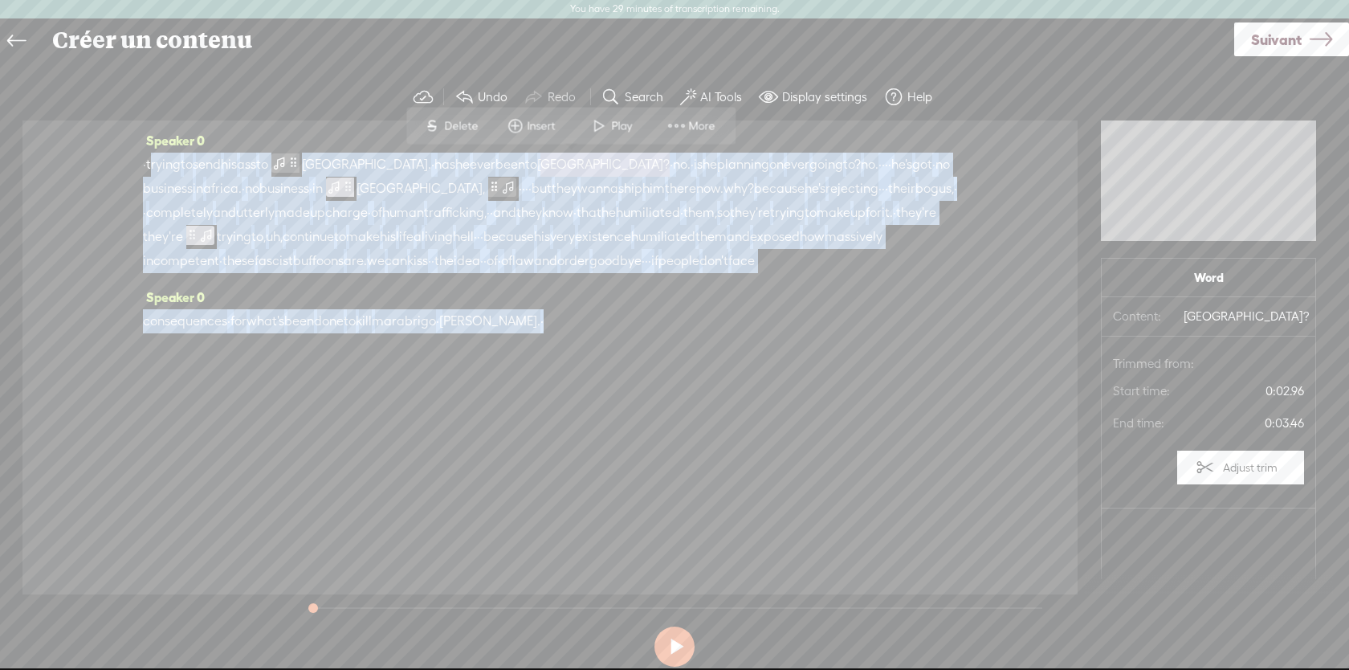
drag, startPoint x: 157, startPoint y: 170, endPoint x: 461, endPoint y: 366, distance: 361.9
click at [461, 366] on div "Speaker 0 · trying to send his ass to [GEOGRAPHIC_DATA]. · has he ever been to …" at bounding box center [549, 357] width 1055 height 474
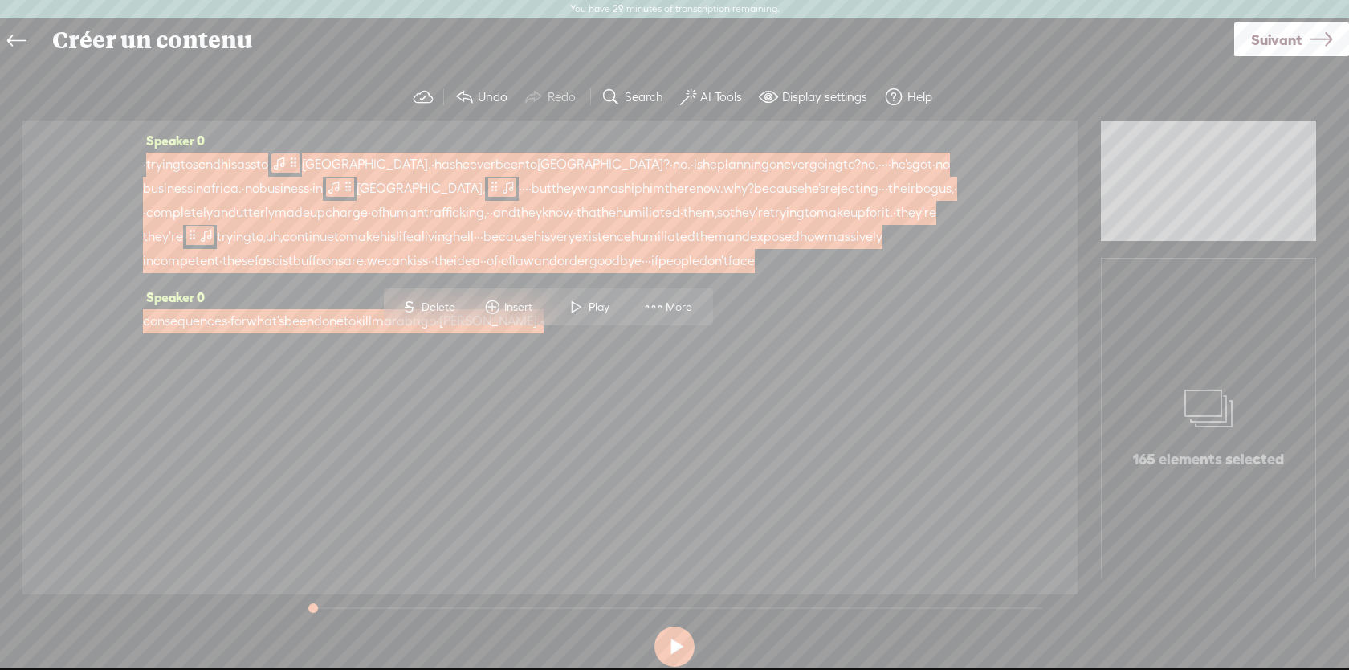
click at [670, 307] on span "More" at bounding box center [681, 308] width 31 height 16
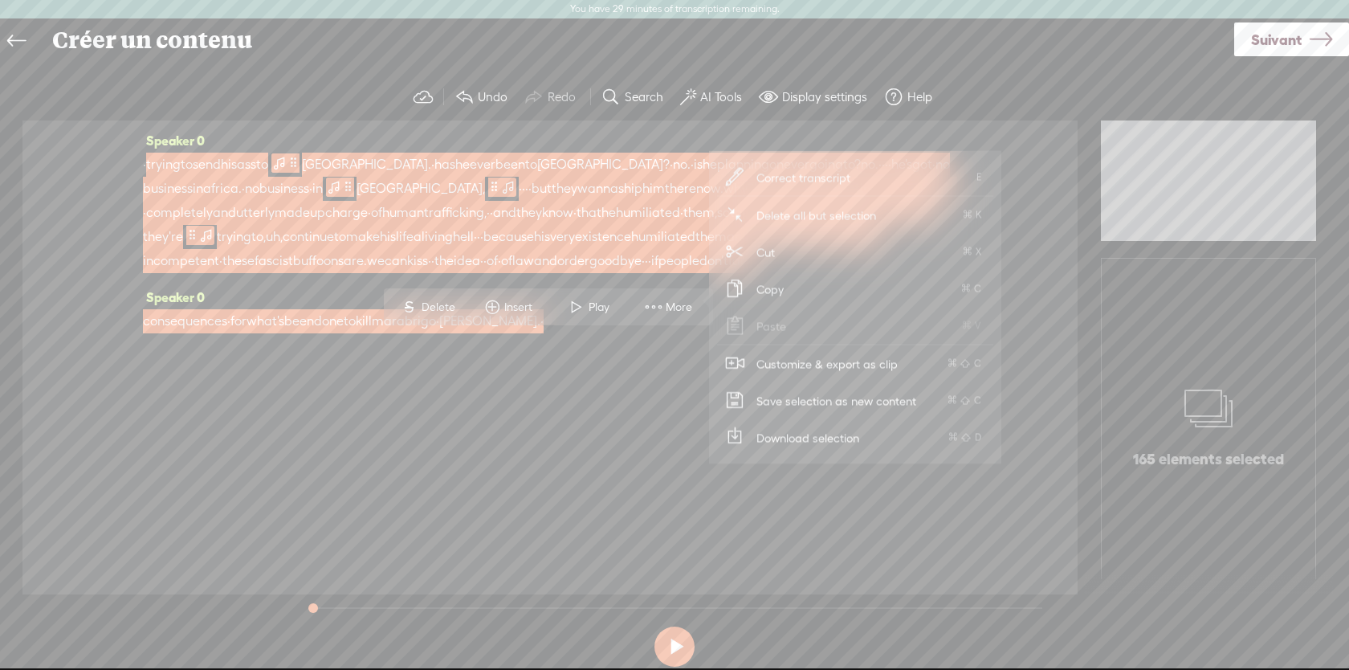
click at [773, 358] on span "Customize & export as clip" at bounding box center [827, 363] width 205 height 36
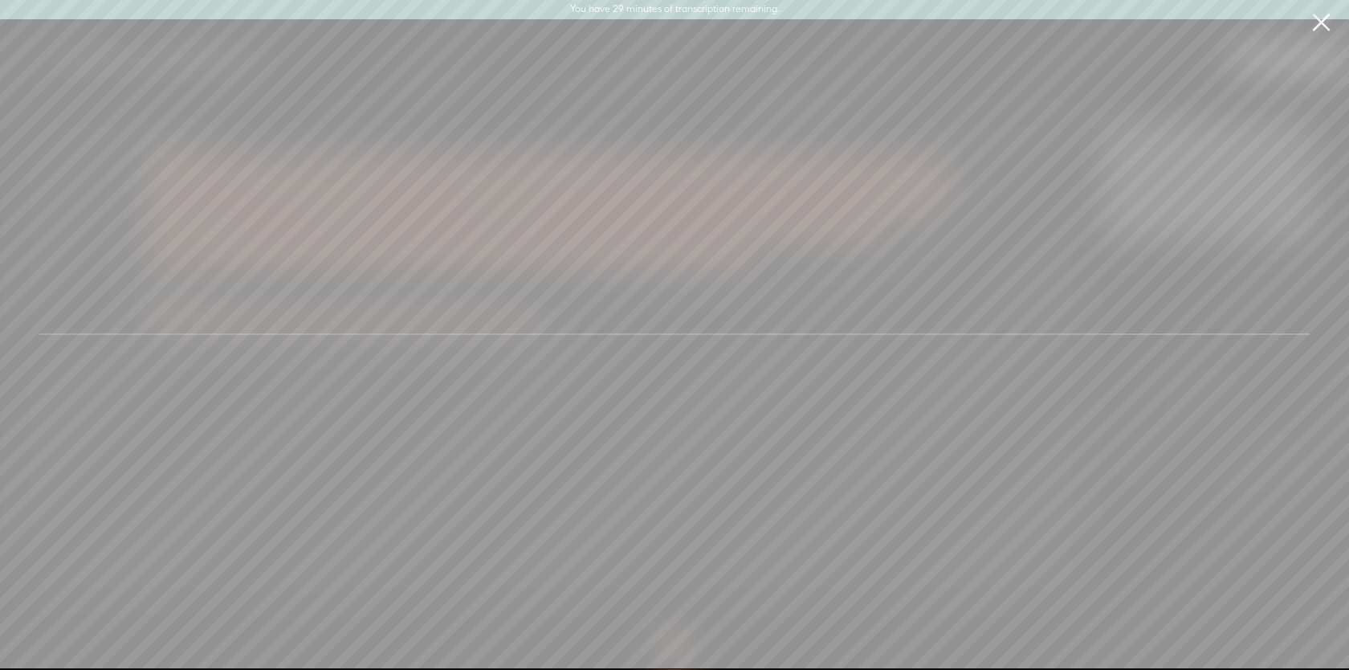
click at [1317, 18] on link at bounding box center [1321, 22] width 40 height 45
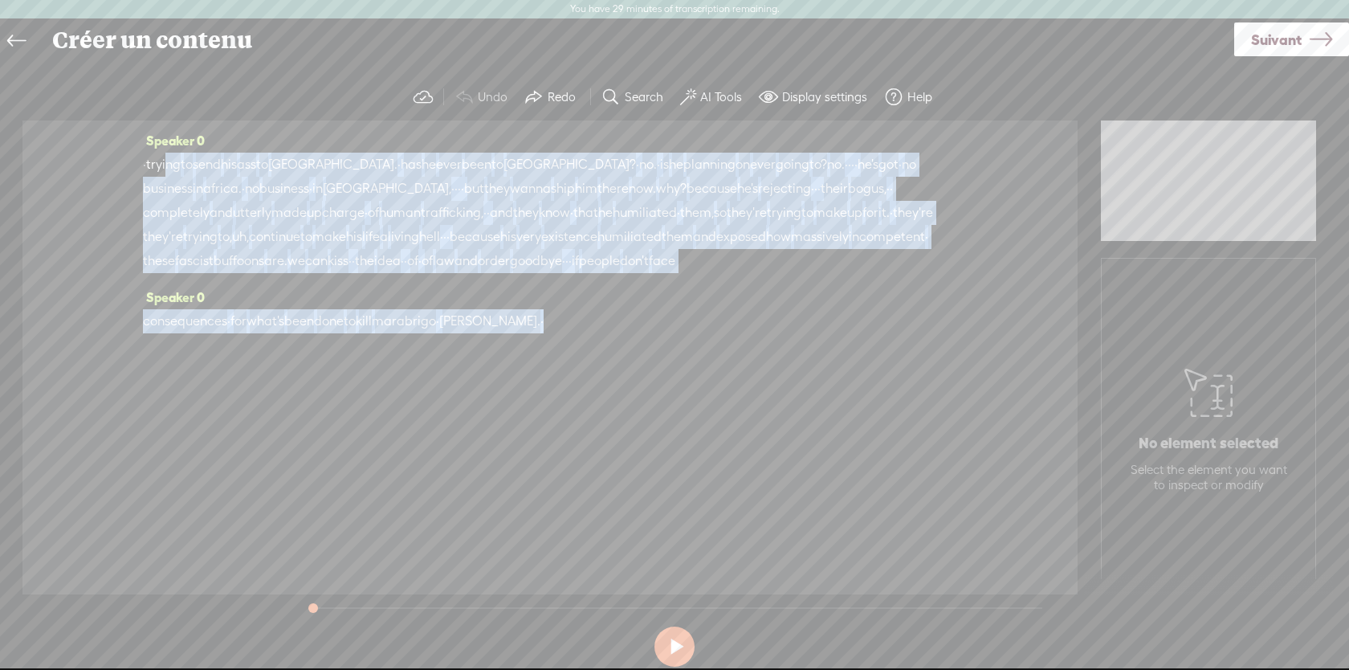
drag, startPoint x: 171, startPoint y: 163, endPoint x: 480, endPoint y: 410, distance: 395.9
click at [483, 410] on div "Speaker 0 · trying to send his ass to [GEOGRAPHIC_DATA]. · has he ever been to …" at bounding box center [549, 357] width 1055 height 474
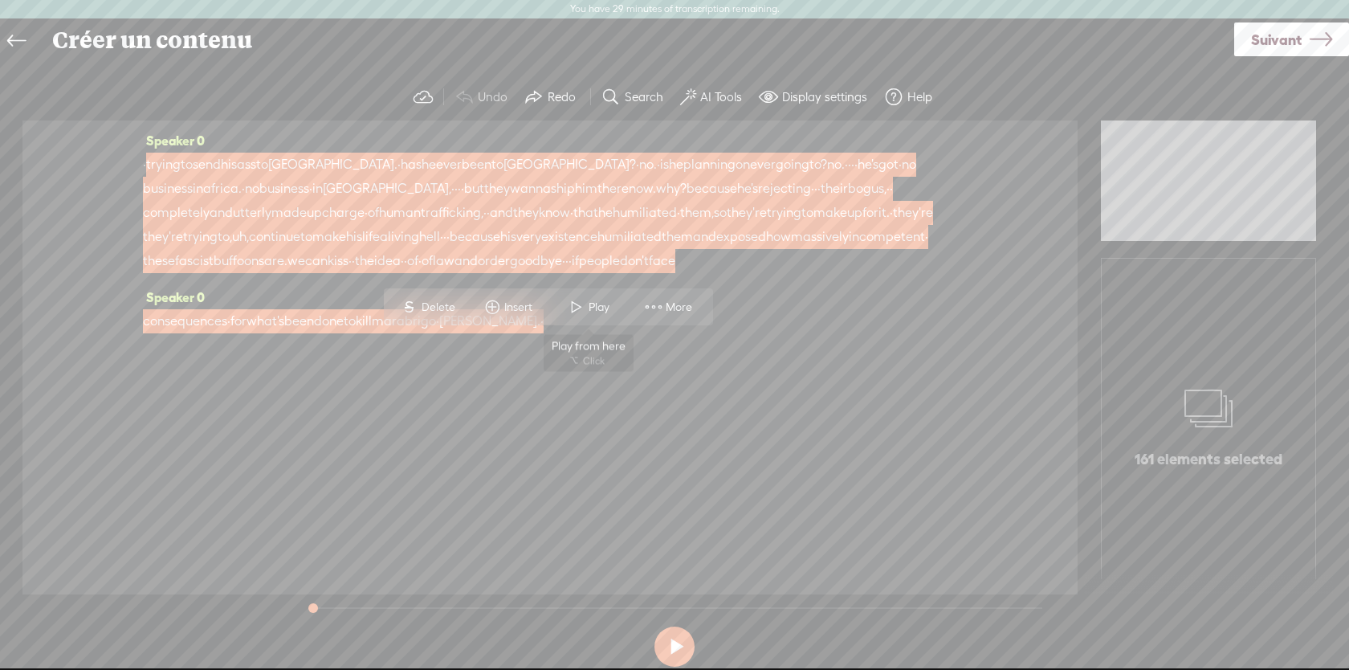
click at [634, 310] on span "More" at bounding box center [669, 306] width 80 height 29
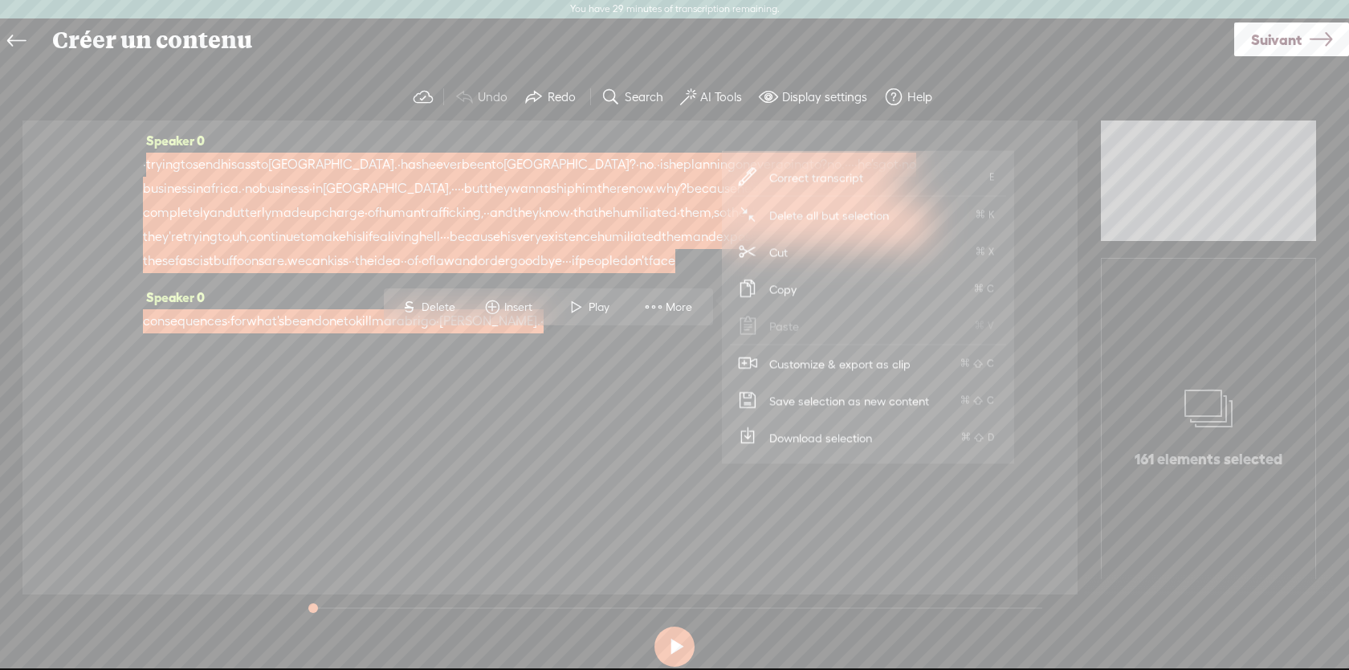
click at [782, 353] on span "Customize & export as clip" at bounding box center [840, 363] width 205 height 36
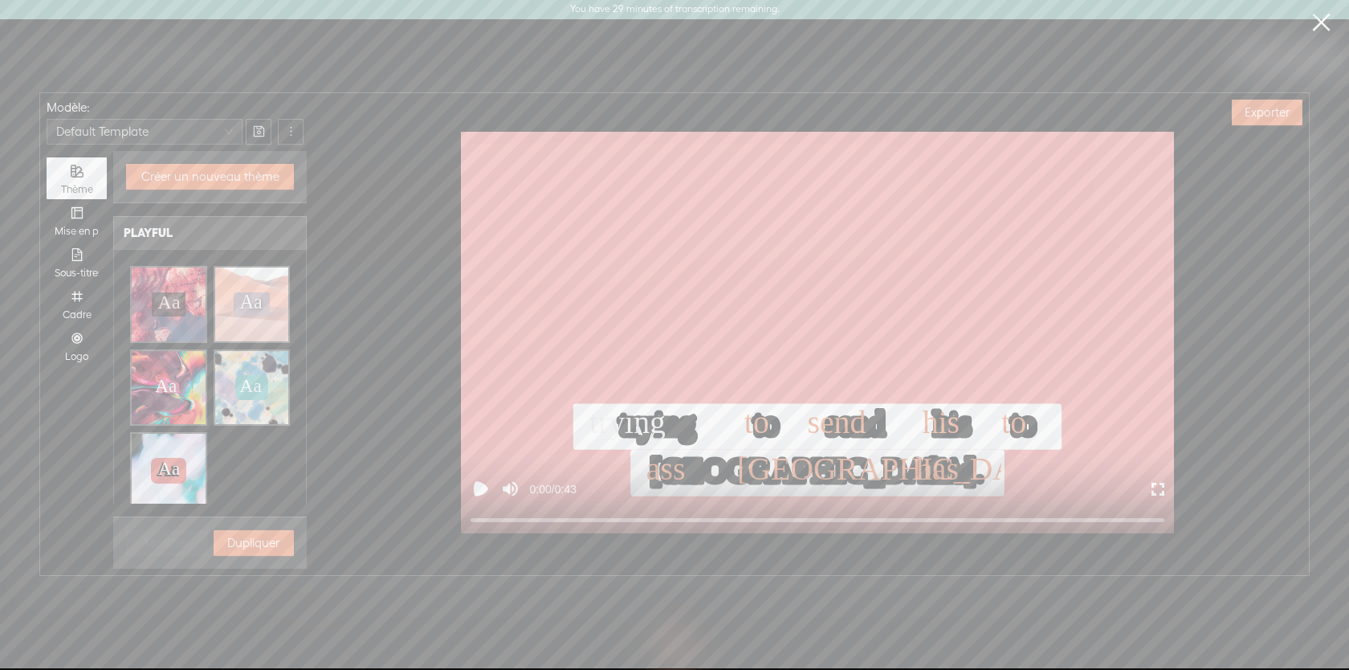
click at [185, 311] on div "Aa Aa Aa Aa" at bounding box center [169, 304] width 34 height 24
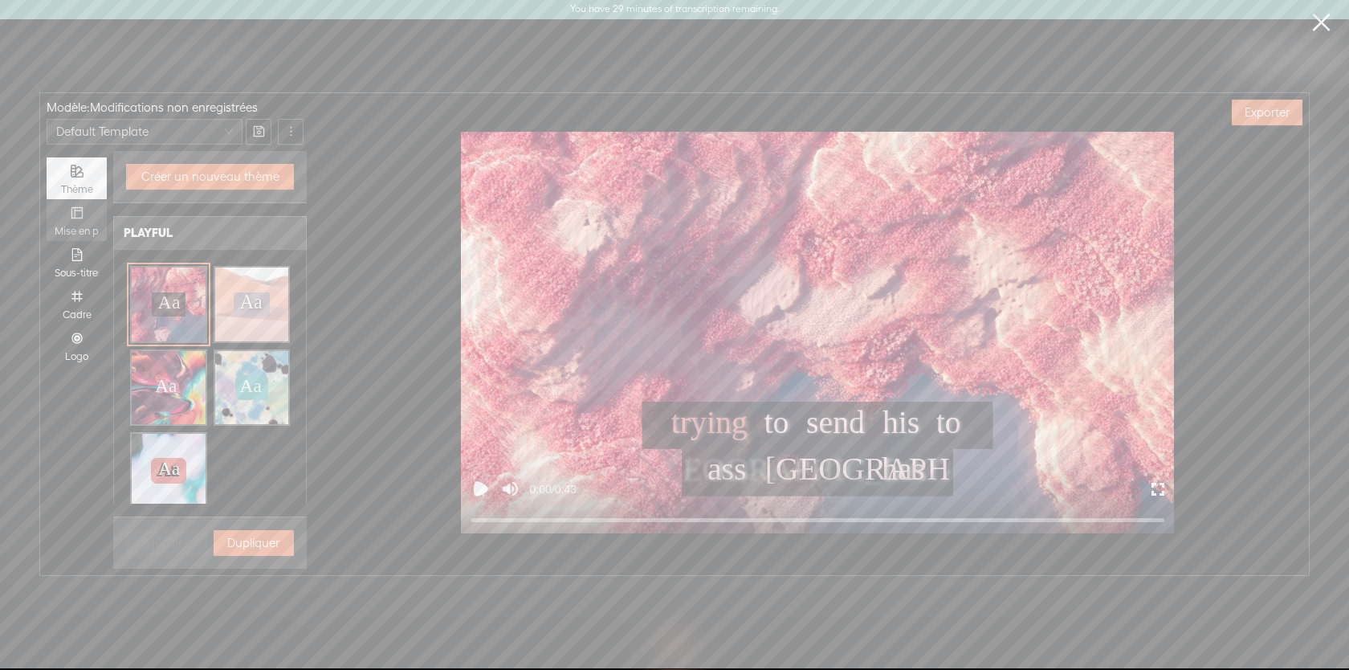
click at [89, 217] on div "Mise en page" at bounding box center [77, 220] width 44 height 42
click at [47, 199] on input "Mise en page" at bounding box center [47, 199] width 0 height 0
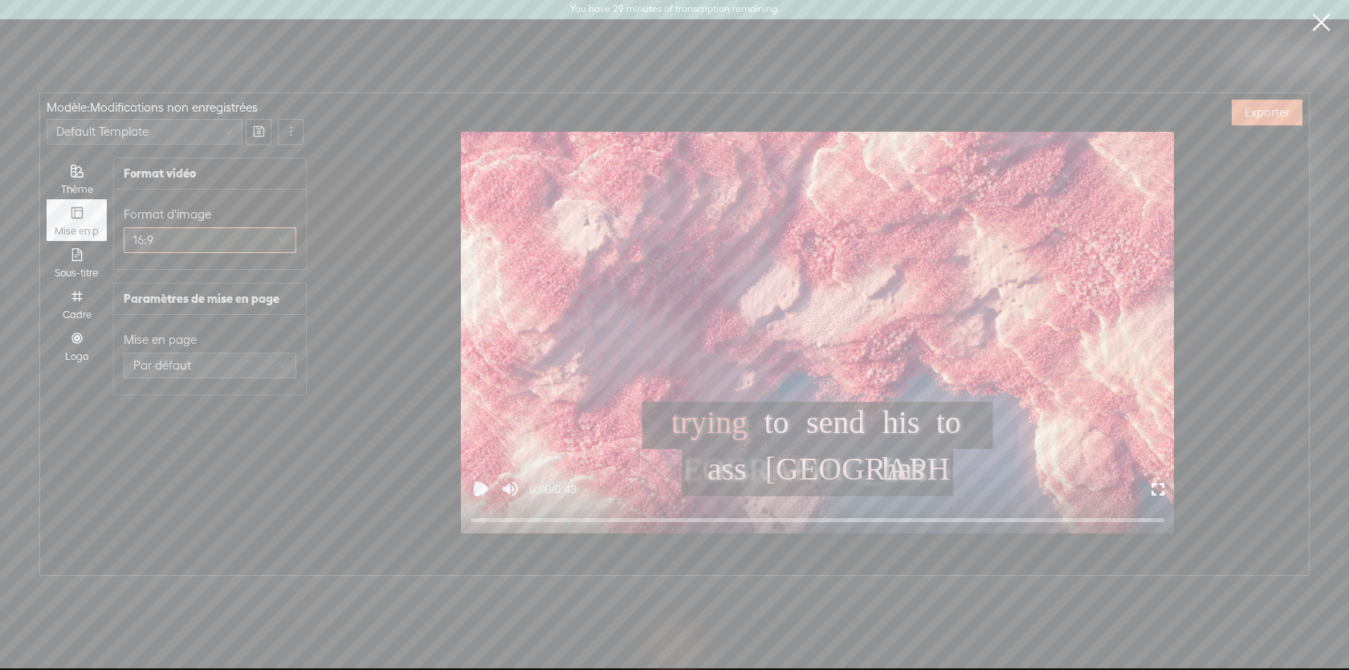
click at [171, 252] on div "16:9" at bounding box center [210, 240] width 173 height 26
click at [185, 356] on span "9:16" at bounding box center [211, 361] width 92 height 16
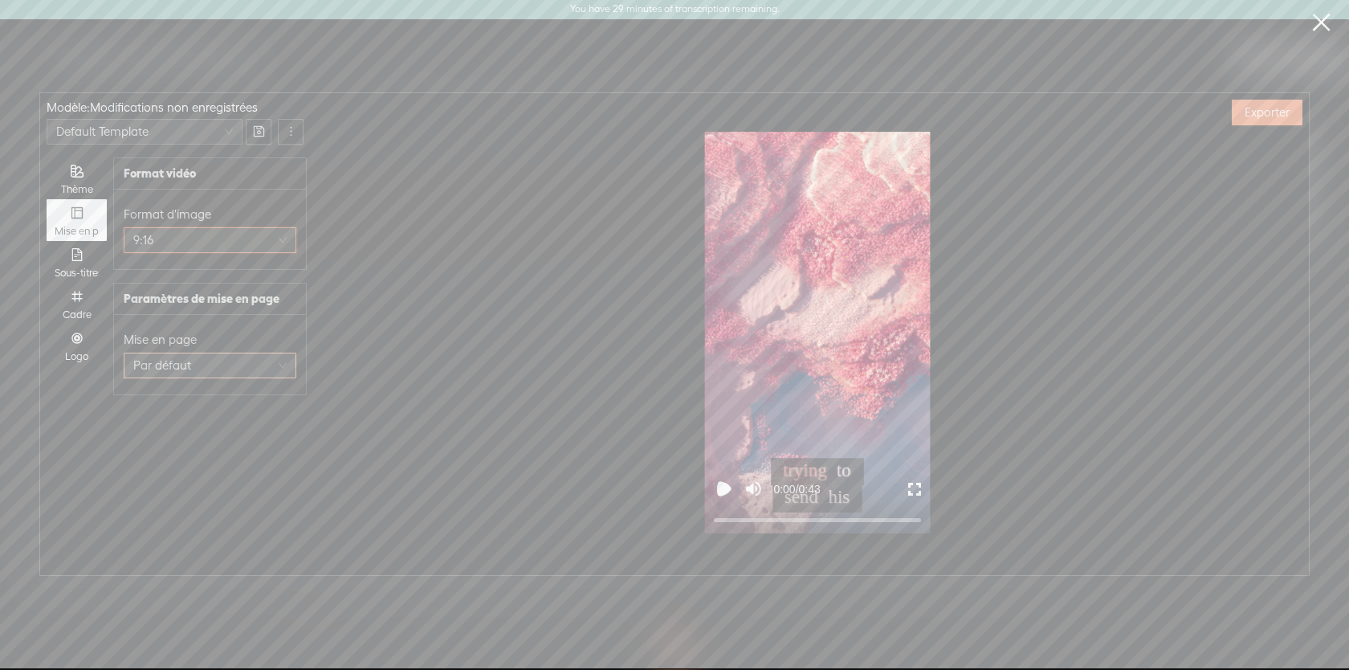
click at [186, 371] on span "Par défaut" at bounding box center [209, 365] width 153 height 24
click at [194, 436] on div "Carré" at bounding box center [210, 432] width 147 height 22
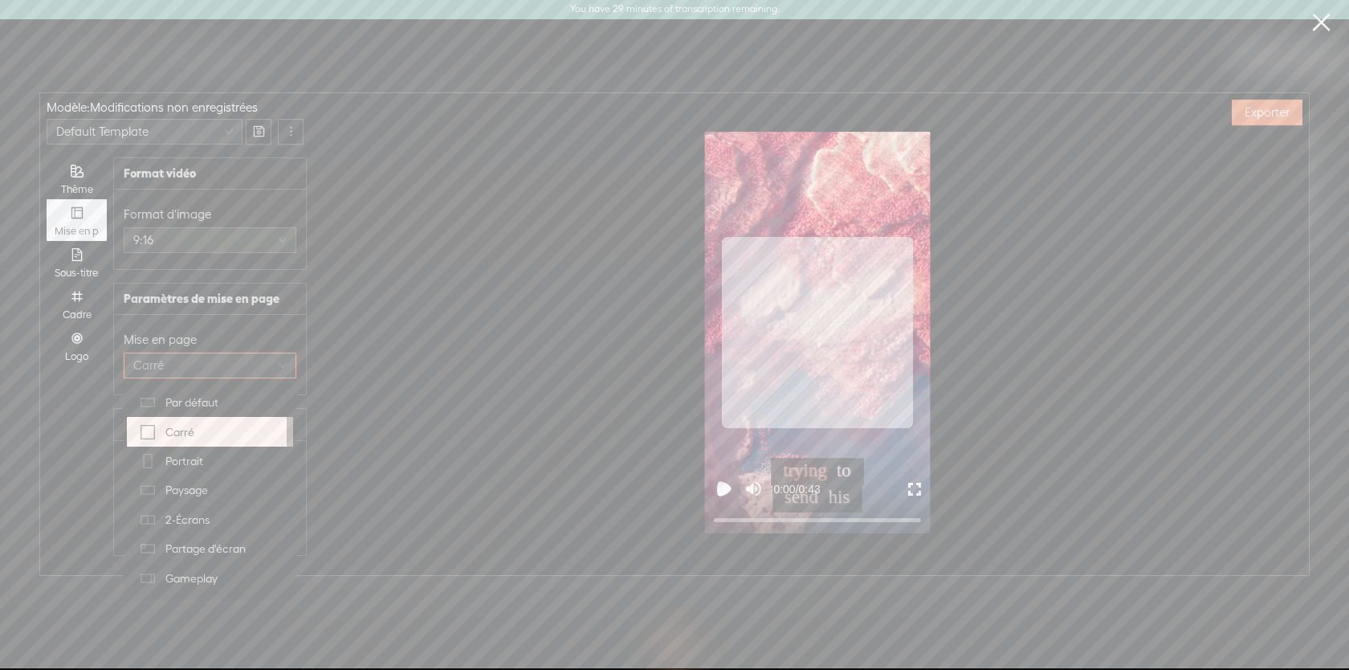
click at [194, 359] on span "Carré" at bounding box center [209, 365] width 153 height 24
click at [207, 462] on div "Portrait" at bounding box center [210, 461] width 147 height 22
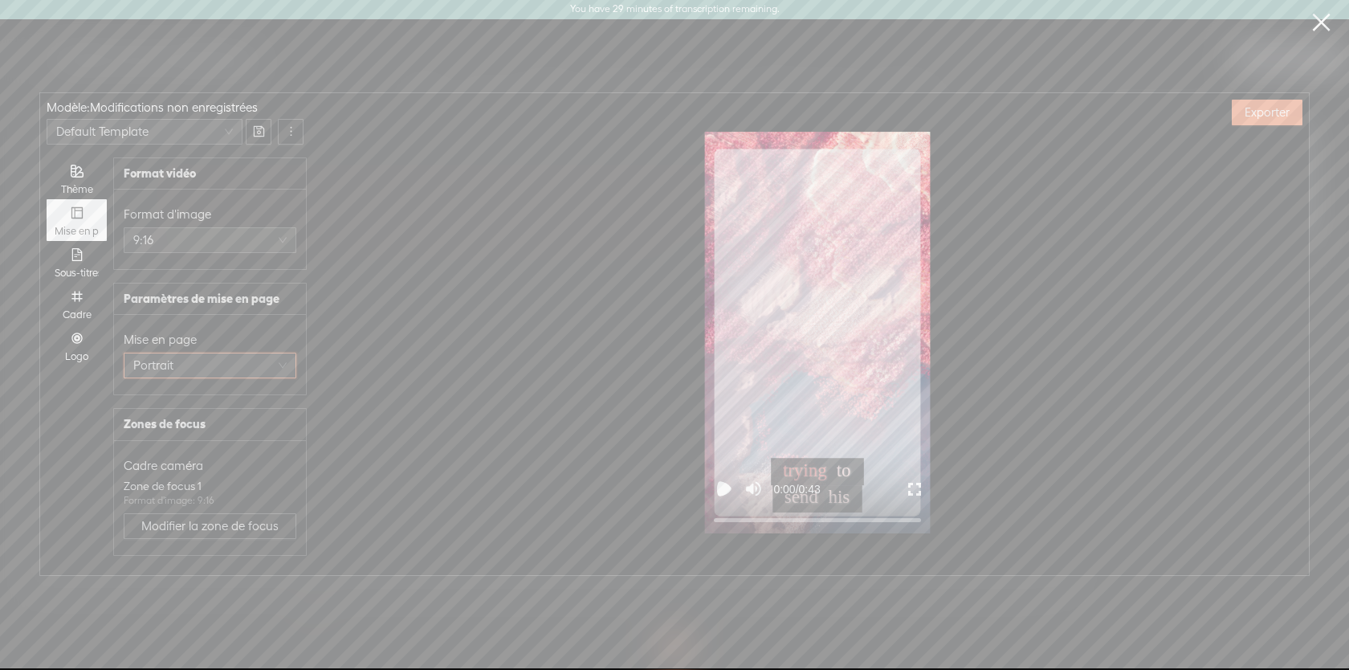
click at [198, 365] on span "Portrait" at bounding box center [209, 365] width 153 height 24
click at [383, 369] on div "trying trying trying to to to trying to send send send his his his send his 0:0…" at bounding box center [817, 332] width 983 height 401
click at [261, 519] on span "Modifier la zone de focus" at bounding box center [209, 526] width 137 height 16
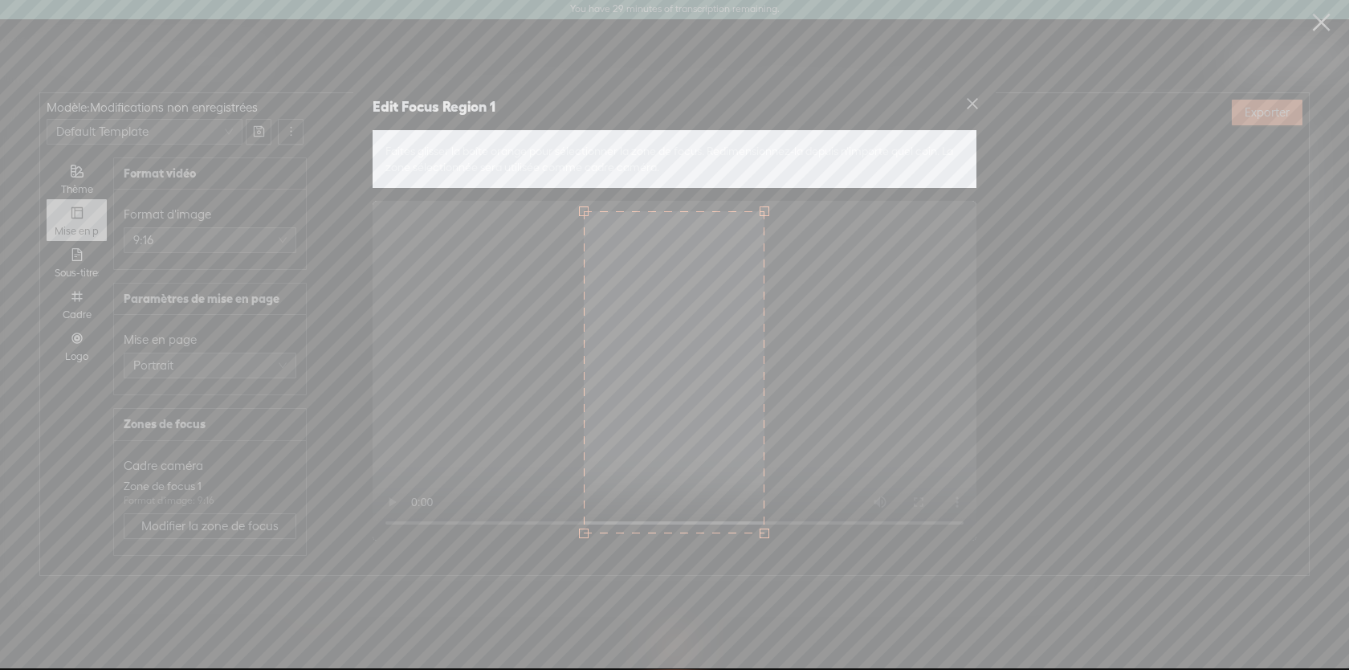
click at [710, 358] on div at bounding box center [674, 372] width 181 height 322
drag, startPoint x: 703, startPoint y: 361, endPoint x: 687, endPoint y: 348, distance: 21.7
click at [687, 348] on div at bounding box center [656, 362] width 181 height 322
drag, startPoint x: 562, startPoint y: 202, endPoint x: 673, endPoint y: 350, distance: 185.3
click at [676, 350] on div at bounding box center [675, 371] width 604 height 340
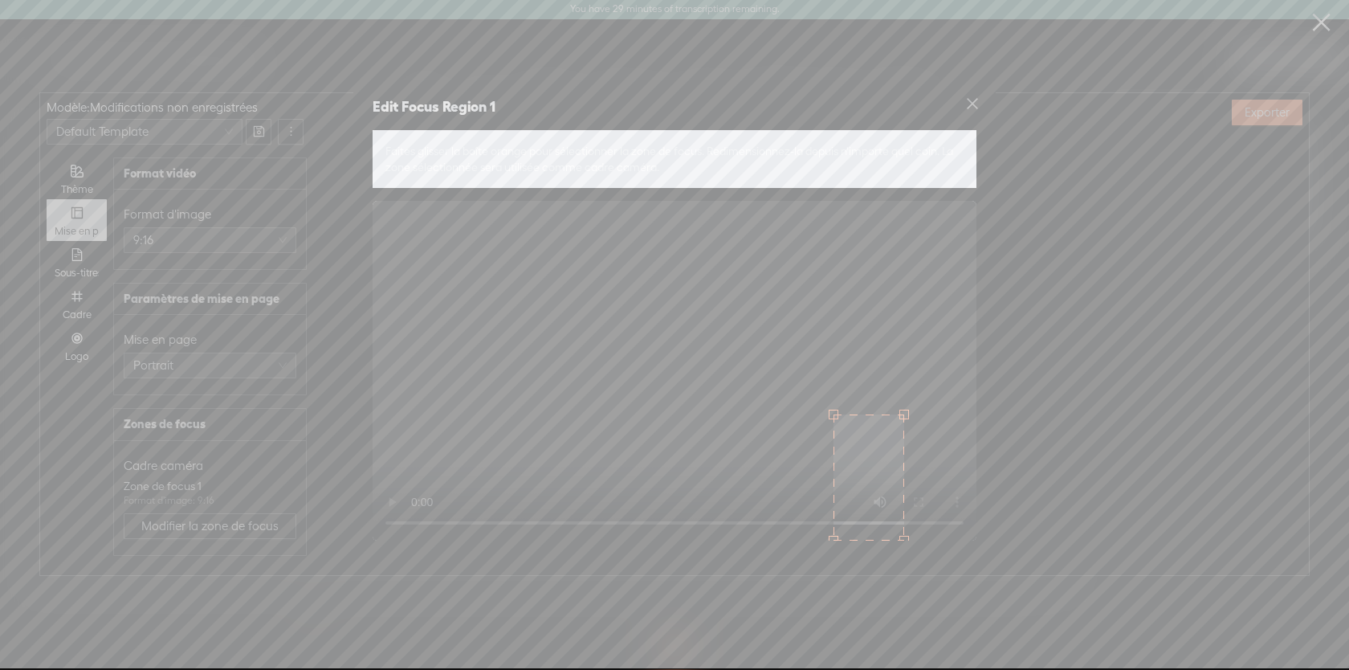
drag, startPoint x: 709, startPoint y: 428, endPoint x: 866, endPoint y: 466, distance: 161.8
click at [866, 466] on div at bounding box center [869, 477] width 71 height 126
click at [969, 105] on icon "close" at bounding box center [972, 103] width 14 height 14
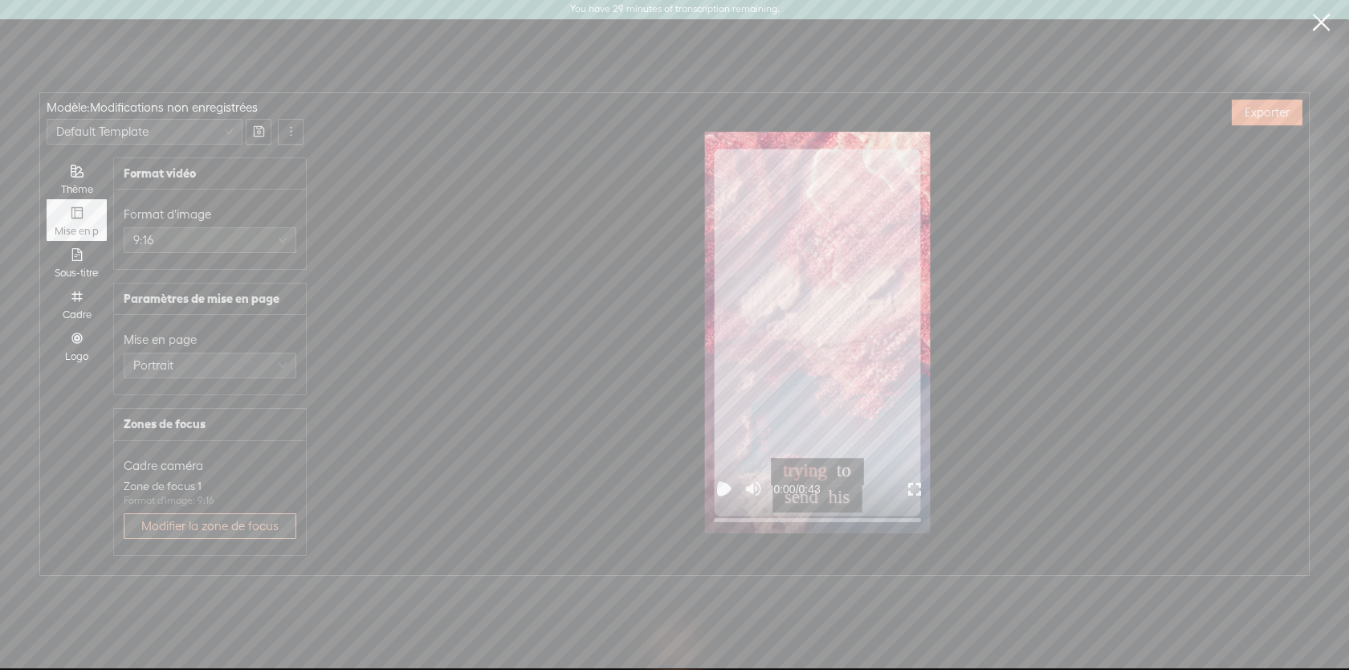
click at [237, 521] on span "Modifier la zone de focus" at bounding box center [209, 526] width 137 height 16
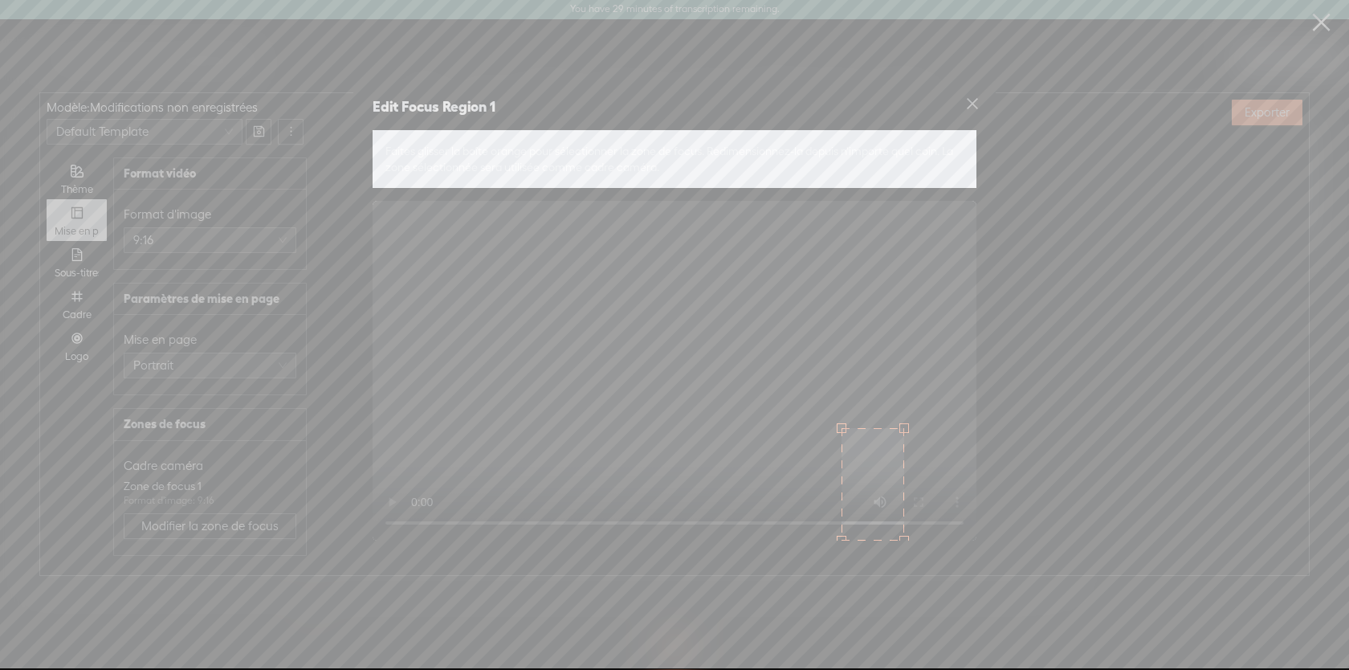
drag, startPoint x: 834, startPoint y: 414, endPoint x: 842, endPoint y: 438, distance: 24.4
click at [842, 438] on div at bounding box center [873, 484] width 63 height 112
click at [871, 457] on div at bounding box center [867, 484] width 63 height 112
click at [963, 105] on span "Close" at bounding box center [973, 103] width 26 height 14
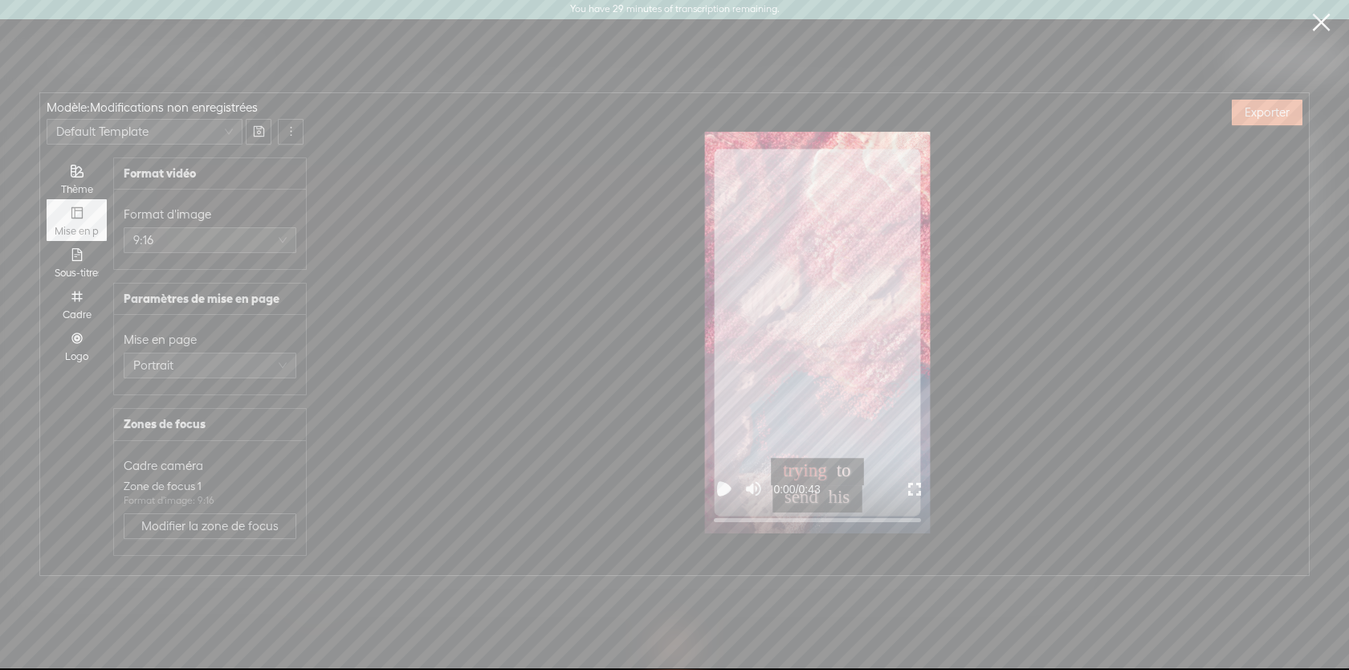
click at [728, 491] on icon "Play video" at bounding box center [724, 489] width 10 height 10
click at [728, 491] on rect "Pause video" at bounding box center [727, 489] width 4 height 12
